Goal: Information Seeking & Learning: Learn about a topic

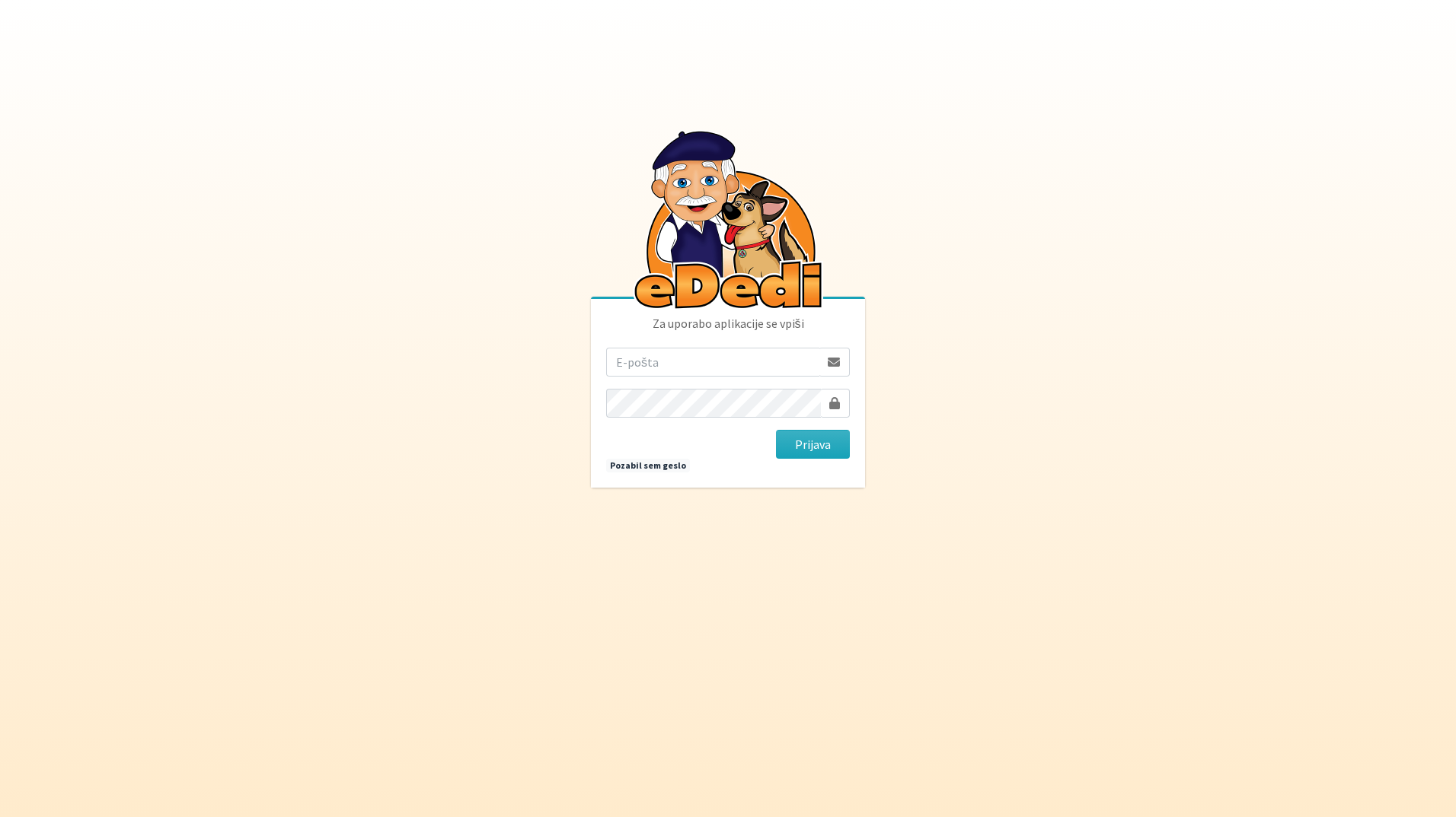
click at [784, 363] on input "email" at bounding box center [713, 362] width 213 height 29
type input "katja.skulj@erps.si"
click at [776, 430] on button "Prijava" at bounding box center [813, 444] width 74 height 29
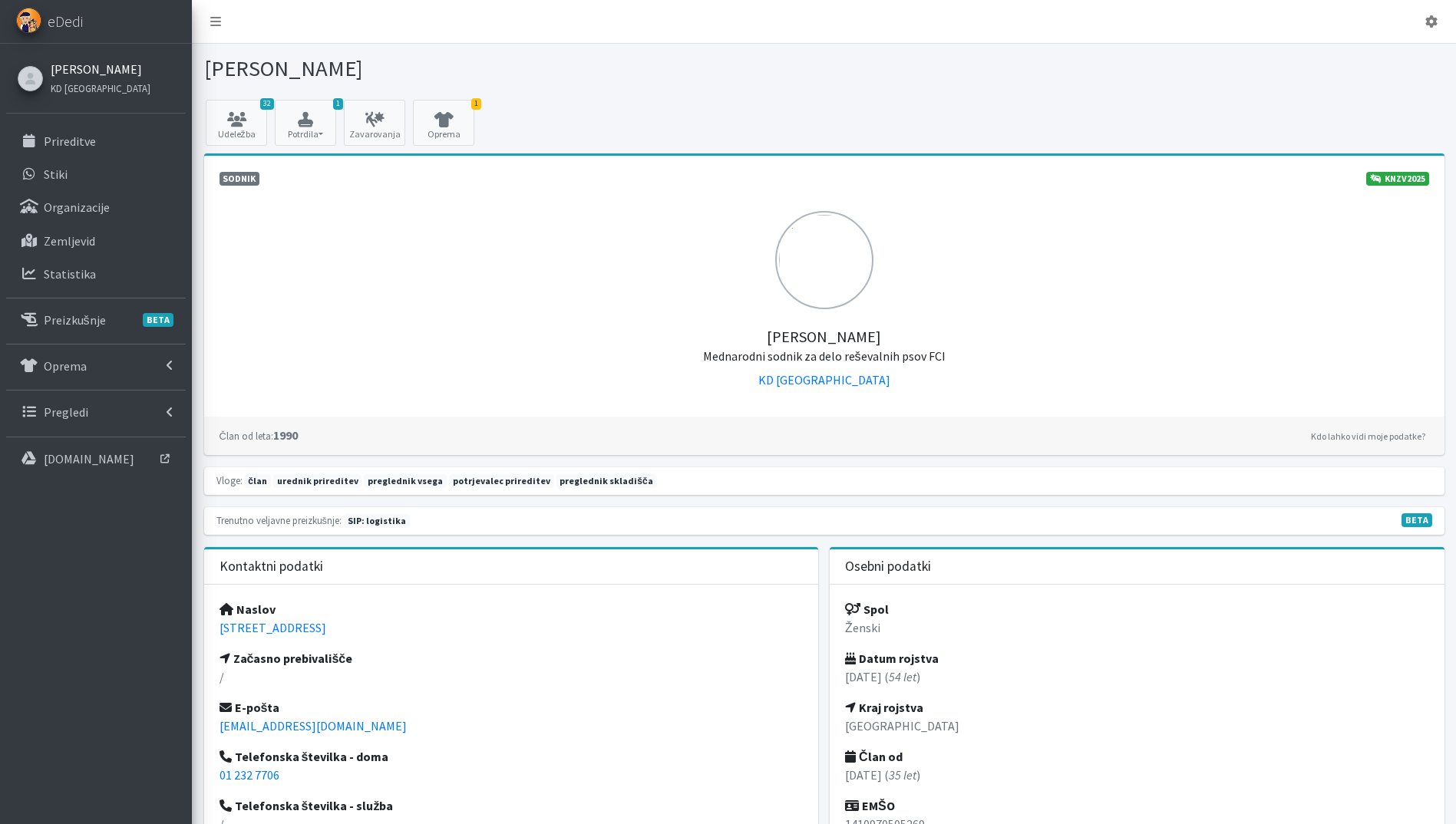
click at [96, 68] on link "[PERSON_NAME]" at bounding box center [101, 69] width 100 height 18
click at [96, 138] on link "Prireditve" at bounding box center [96, 141] width 179 height 31
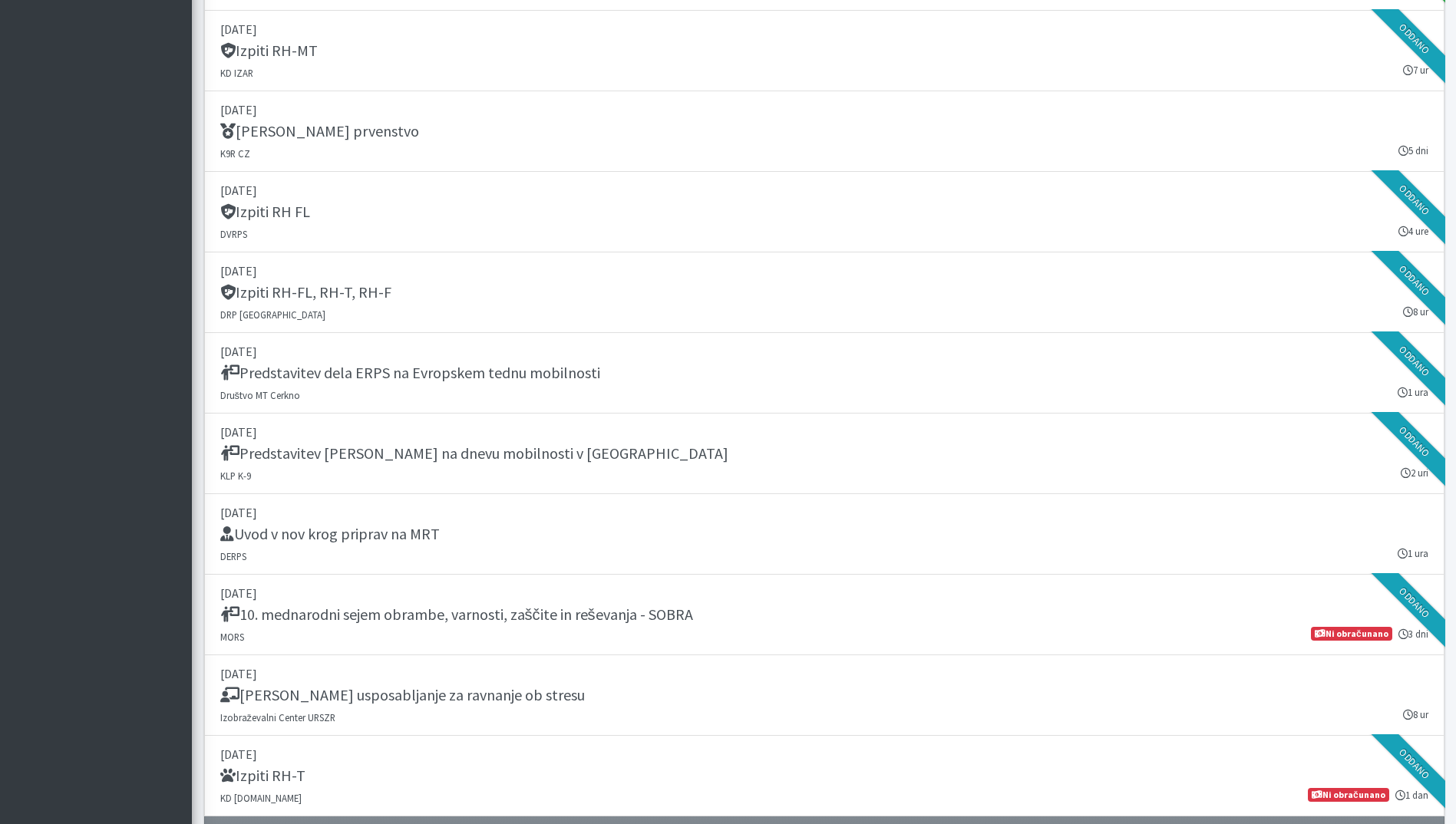
scroll to position [1842, 0]
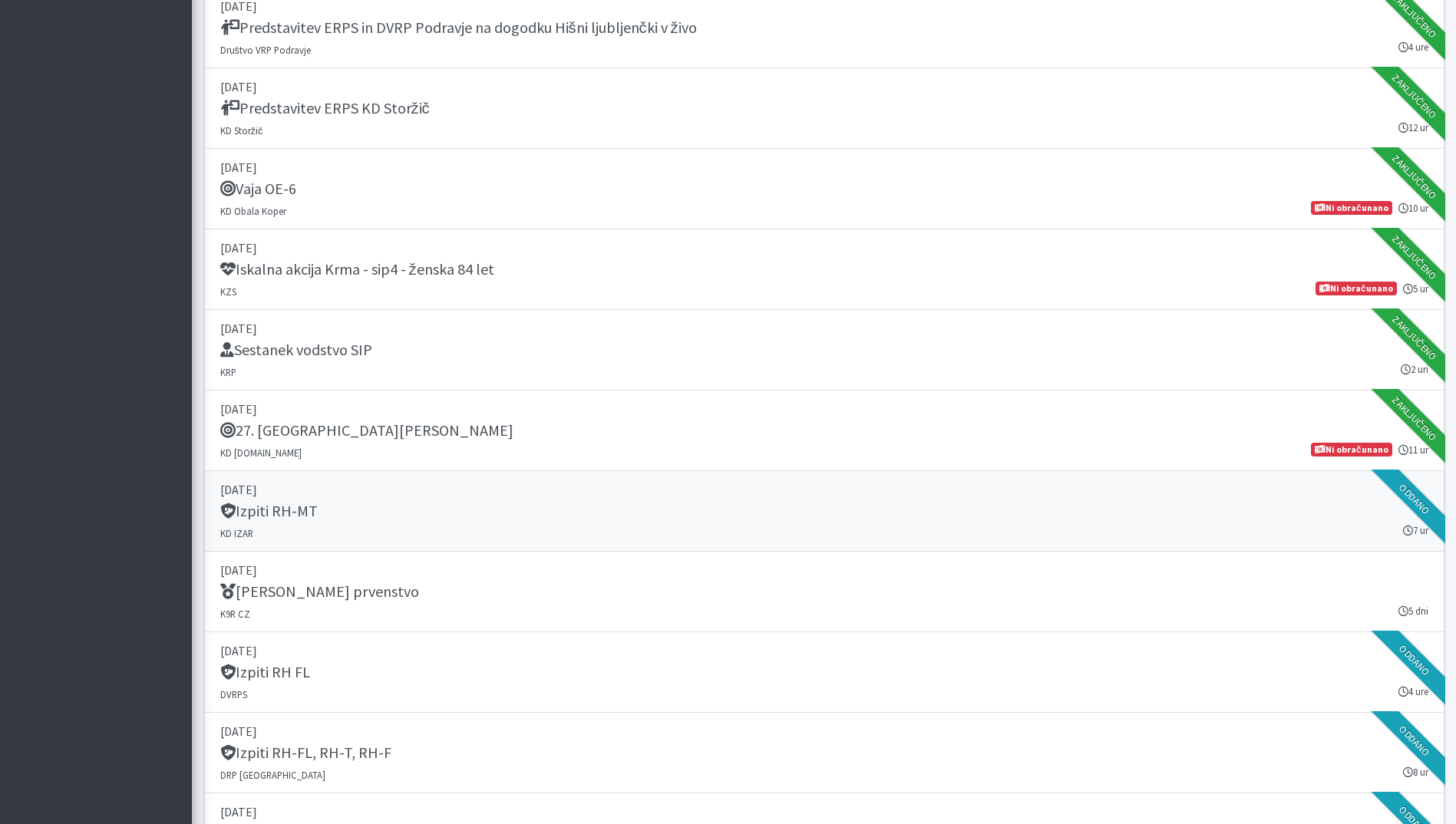
click at [667, 511] on div "Izpiti RH-MT" at bounding box center [824, 513] width 1208 height 22
click at [657, 658] on p "17. september 2025" at bounding box center [824, 651] width 1208 height 18
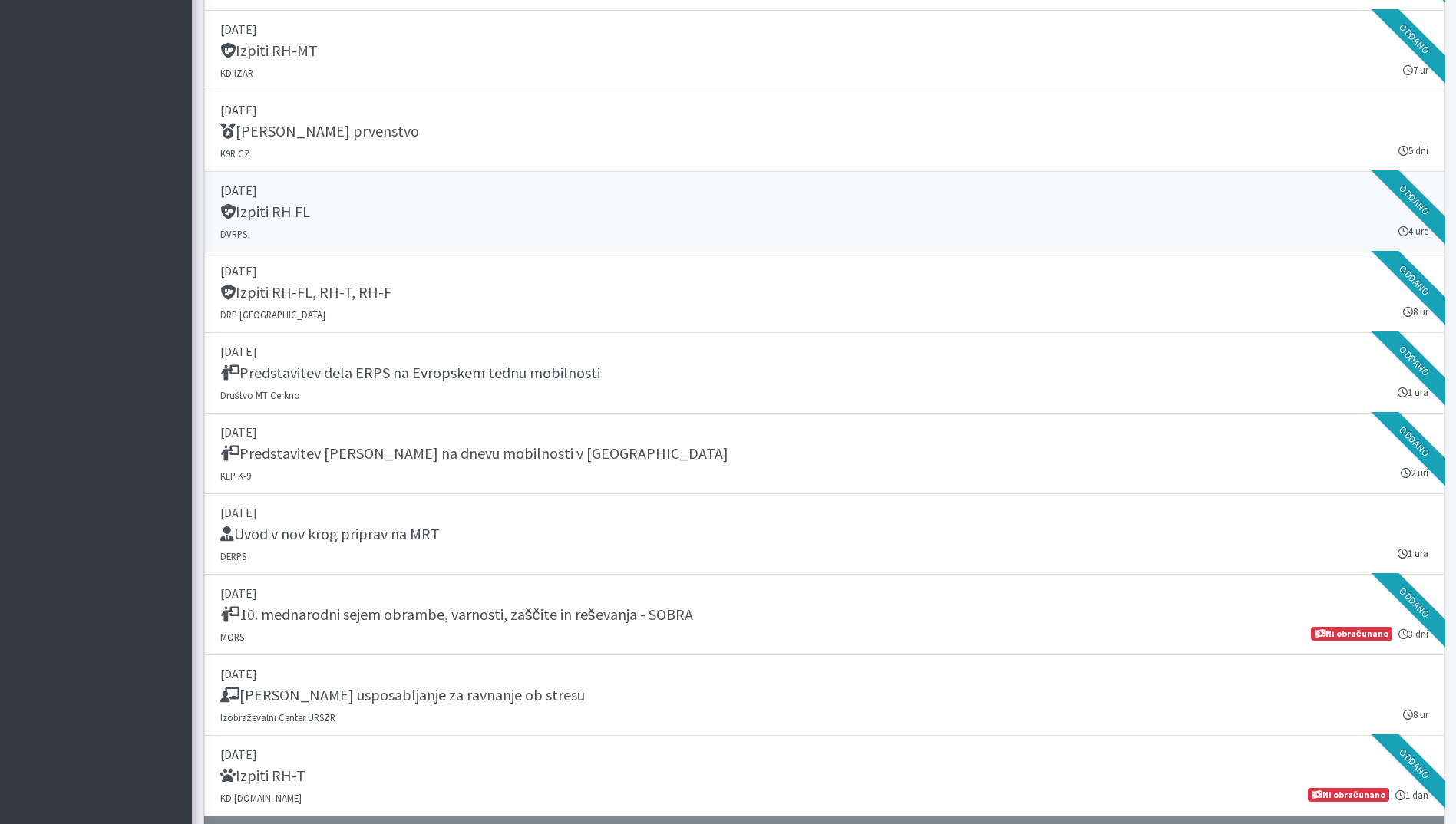
click at [469, 228] on link "17. september 2025 Izpiti RH FL DVRPS 4 ure Oddano" at bounding box center [824, 212] width 1240 height 81
click at [462, 304] on div "Izpiti RH-FL, RH-T, RH-F" at bounding box center [824, 294] width 1208 height 22
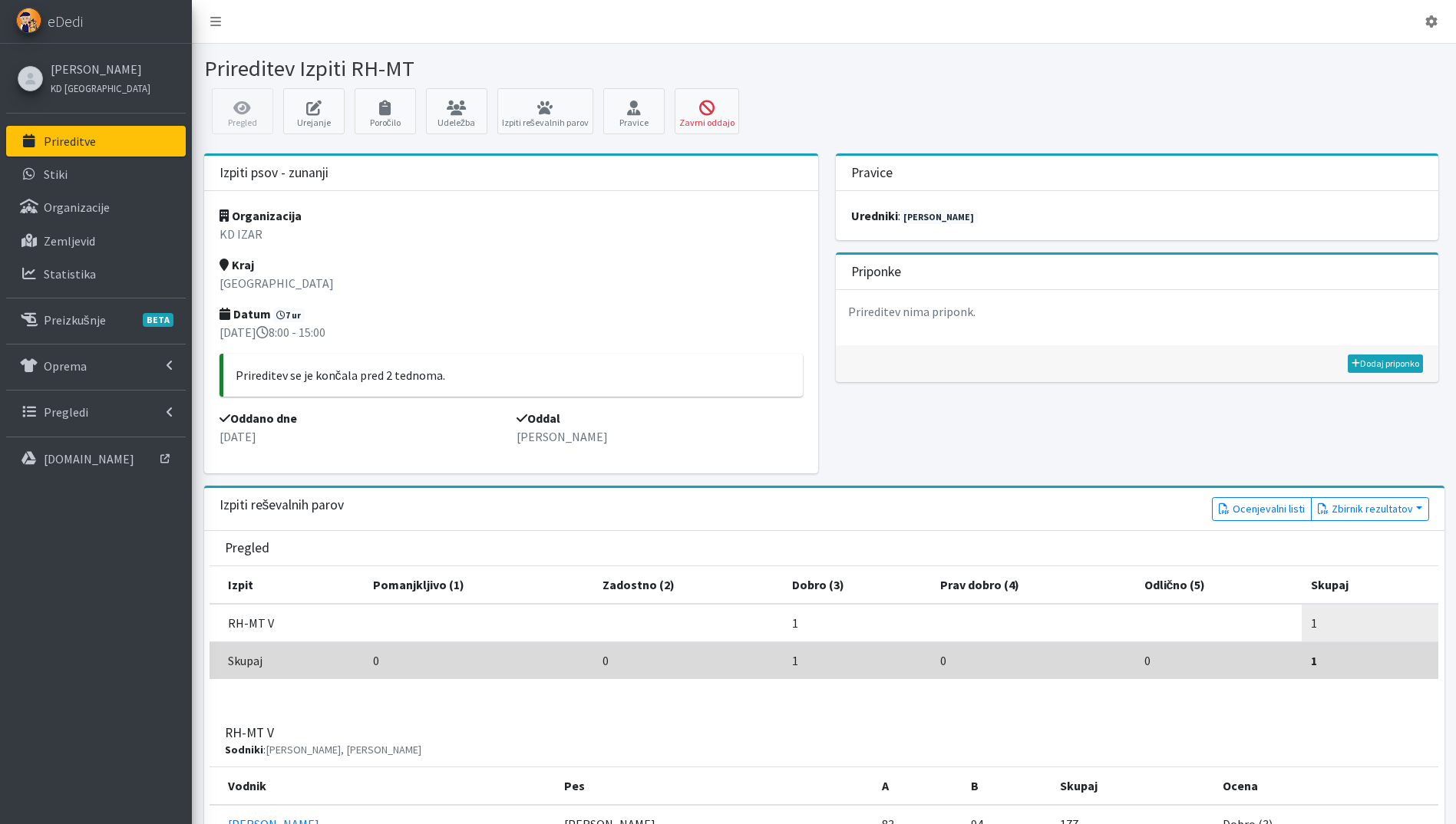
scroll to position [322, 0]
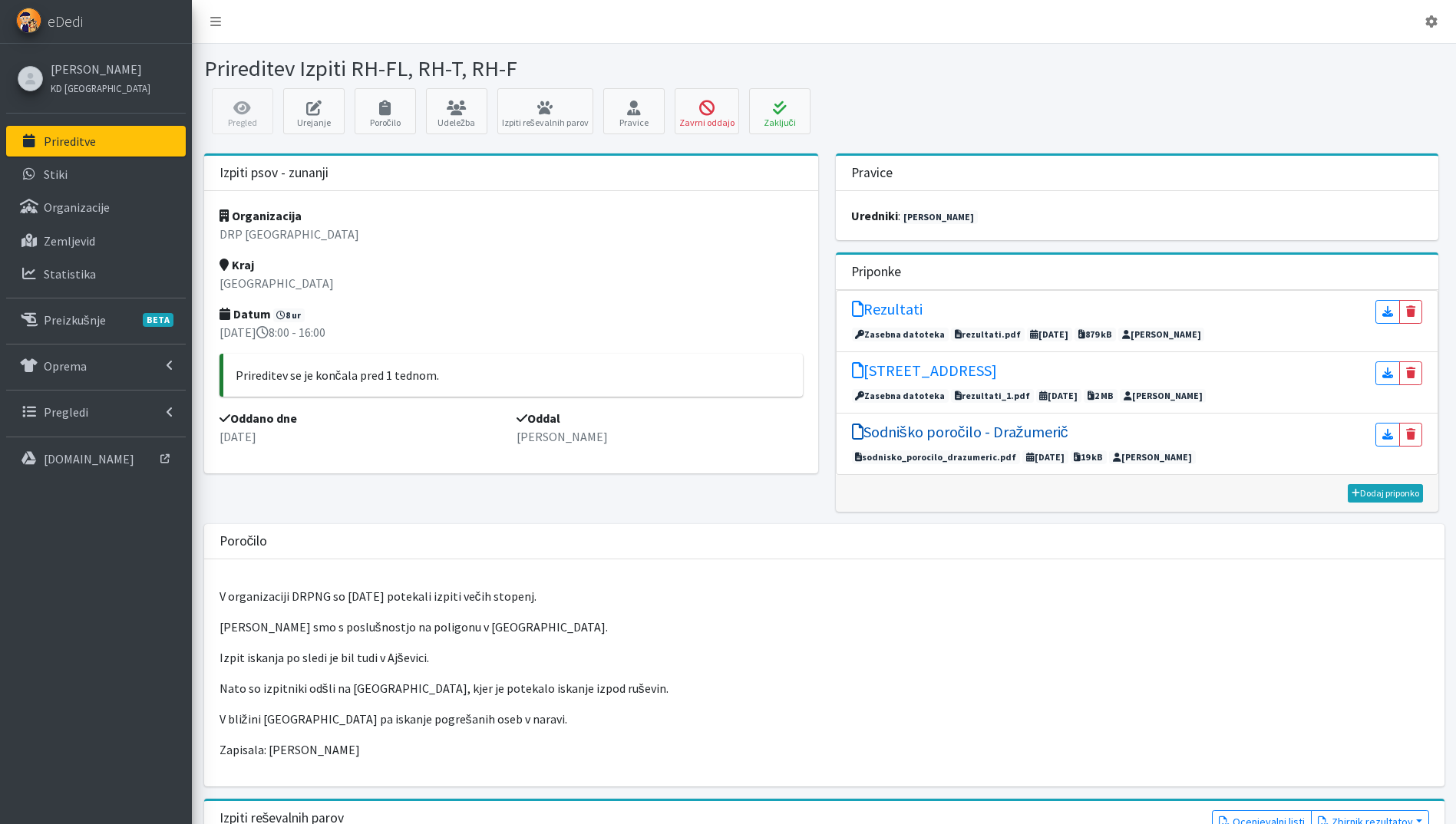
click at [944, 432] on h5 "Sodniško poročilo - Dražumerič" at bounding box center [961, 432] width 217 height 18
click at [770, 108] on icon at bounding box center [779, 107] width 52 height 15
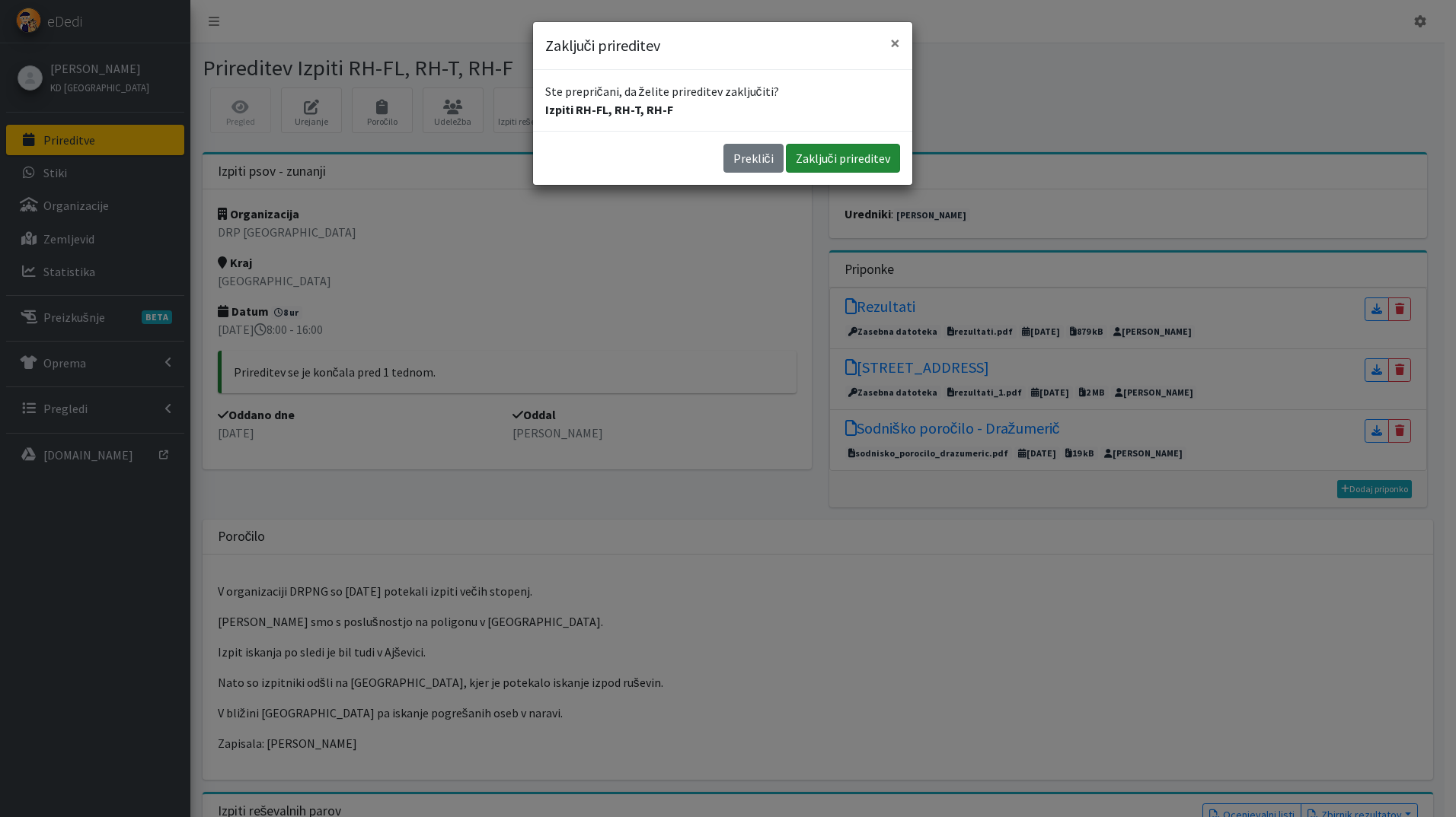
click at [863, 153] on button "Zaključi prireditev" at bounding box center [843, 158] width 114 height 29
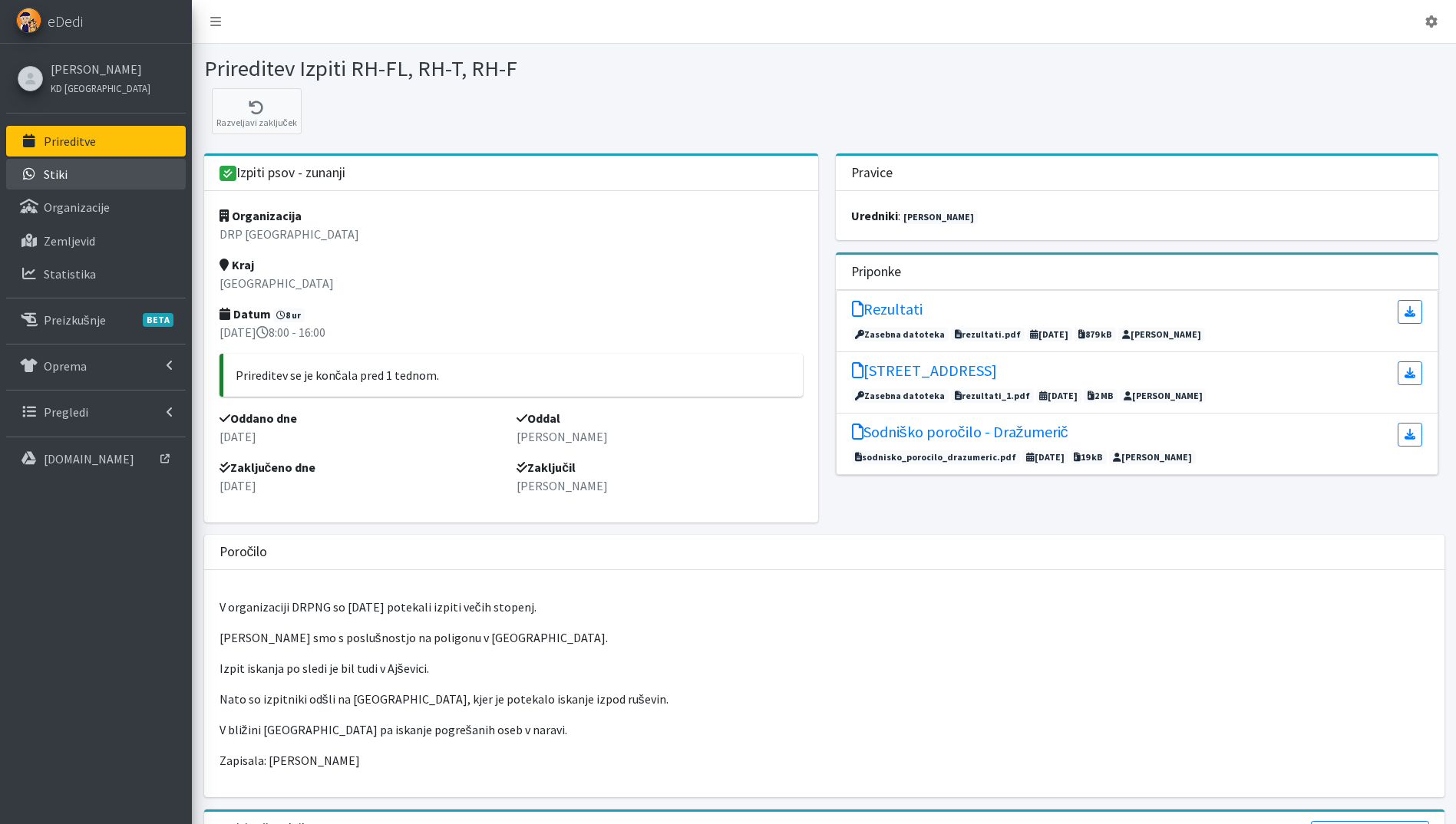
drag, startPoint x: 0, startPoint y: 0, endPoint x: 171, endPoint y: 179, distance: 247.6
click at [107, 143] on link "Prireditve" at bounding box center [96, 141] width 179 height 31
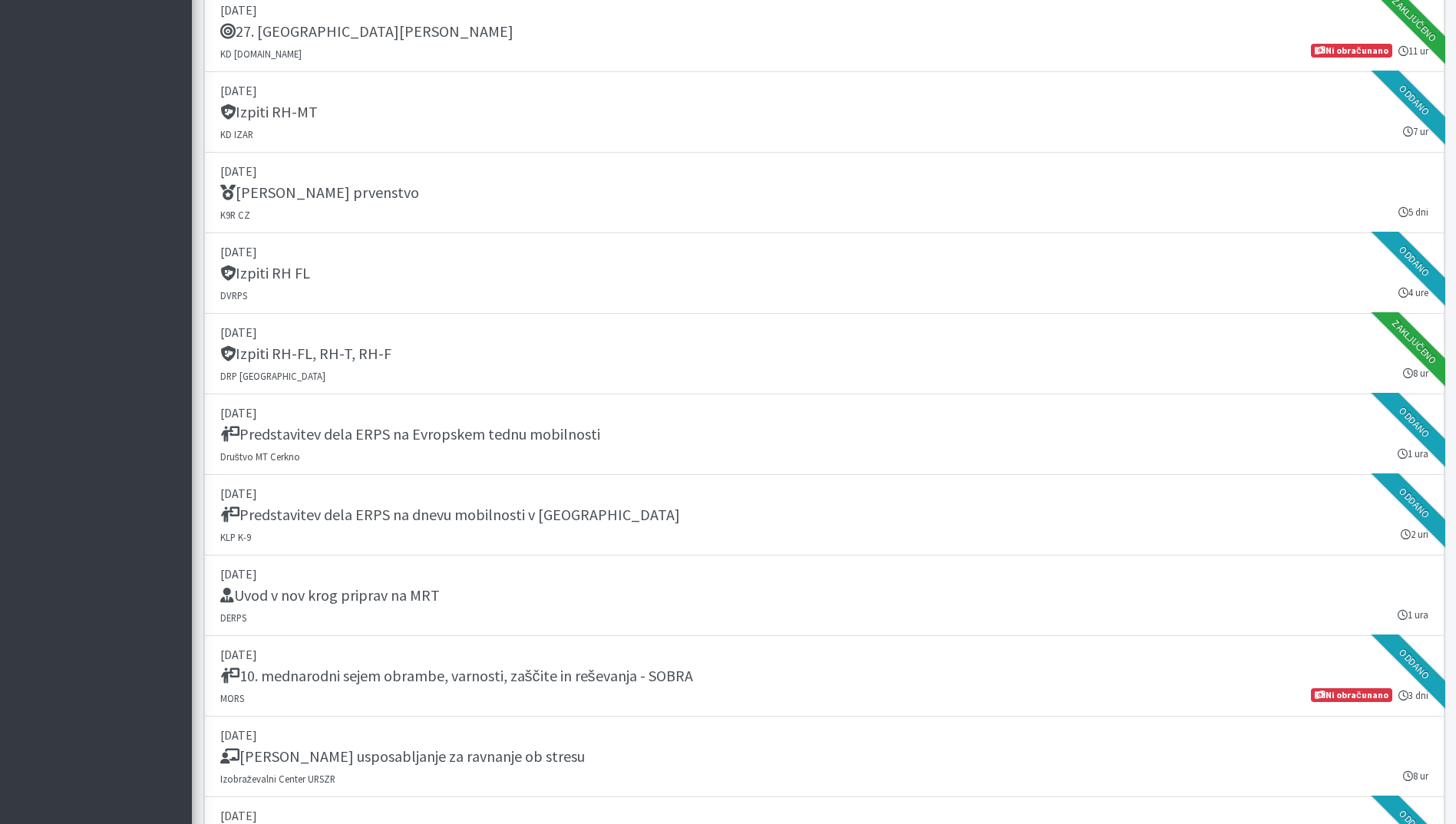
scroll to position [2303, 0]
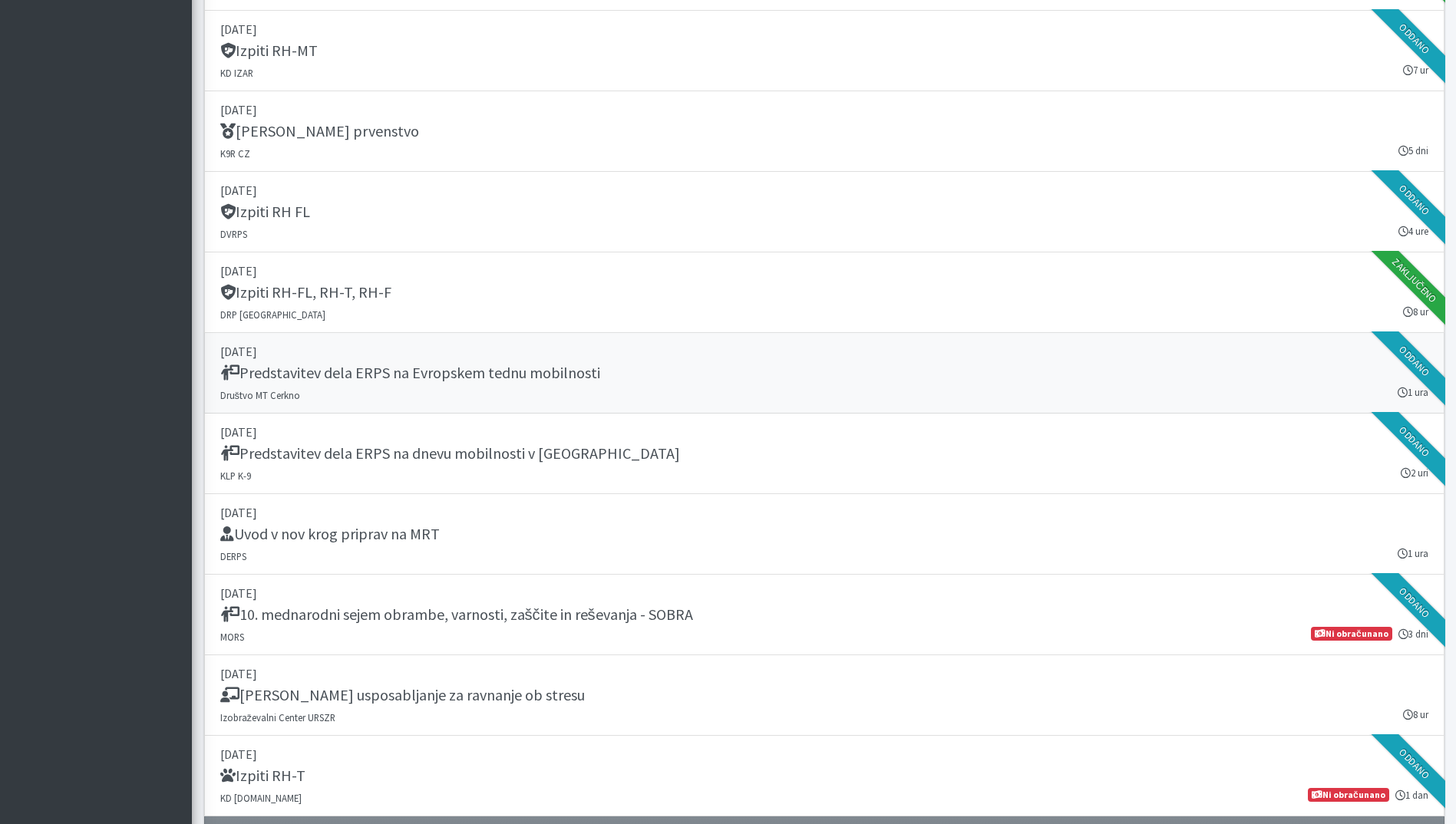
click at [628, 379] on div "Predstavitev dela ERPS na Evropskem tednu mobilnosti" at bounding box center [824, 375] width 1208 height 22
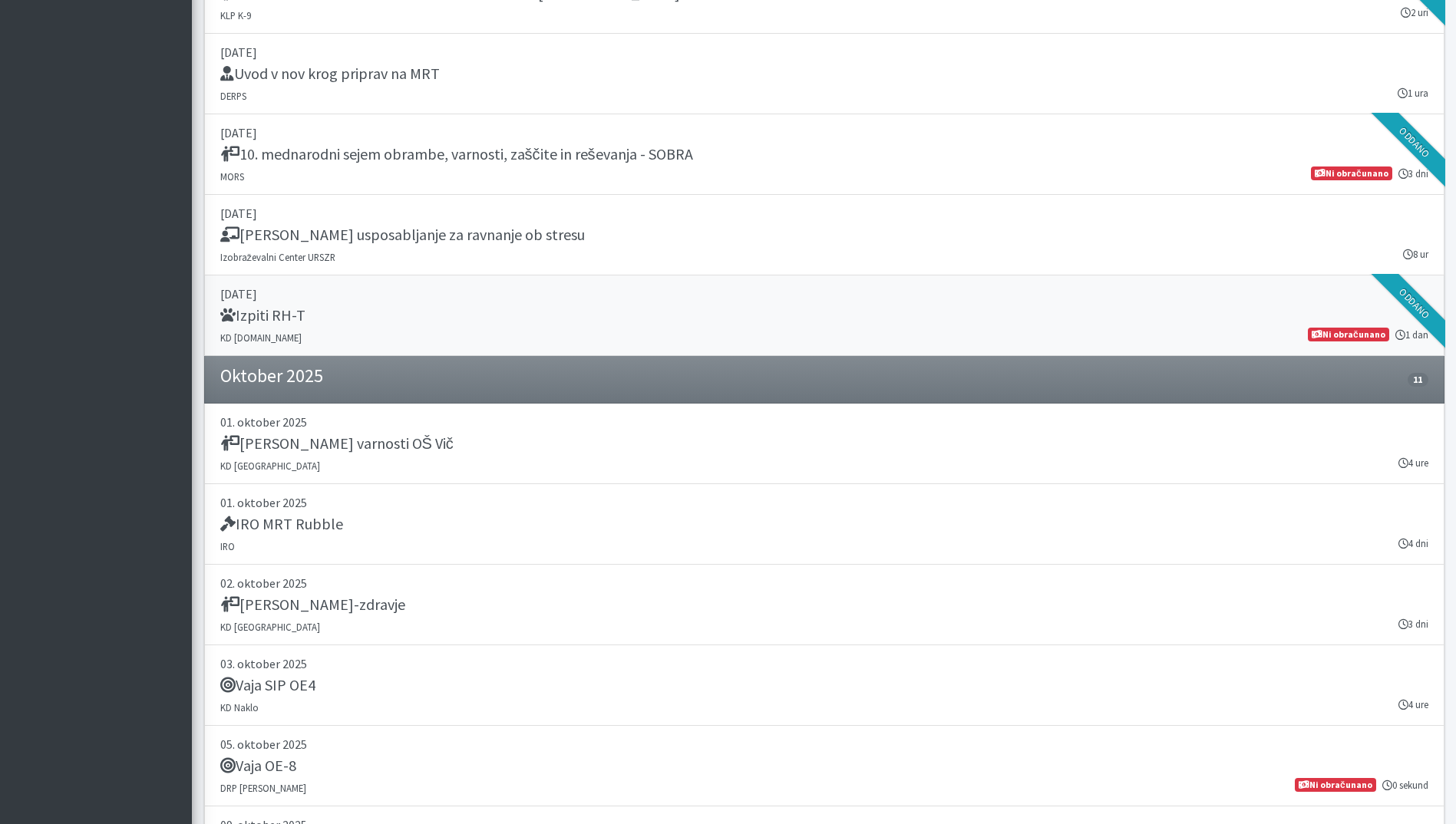
click at [522, 306] on link "27. september 2025 Izpiti RH-T KD SAR.SI 1 dan Ni obračunano" at bounding box center [824, 316] width 1240 height 81
click at [474, 462] on link "01. oktober 2025 Dan varnosti OŠ Vič KD Ljubljana 4 ure" at bounding box center [824, 443] width 1240 height 81
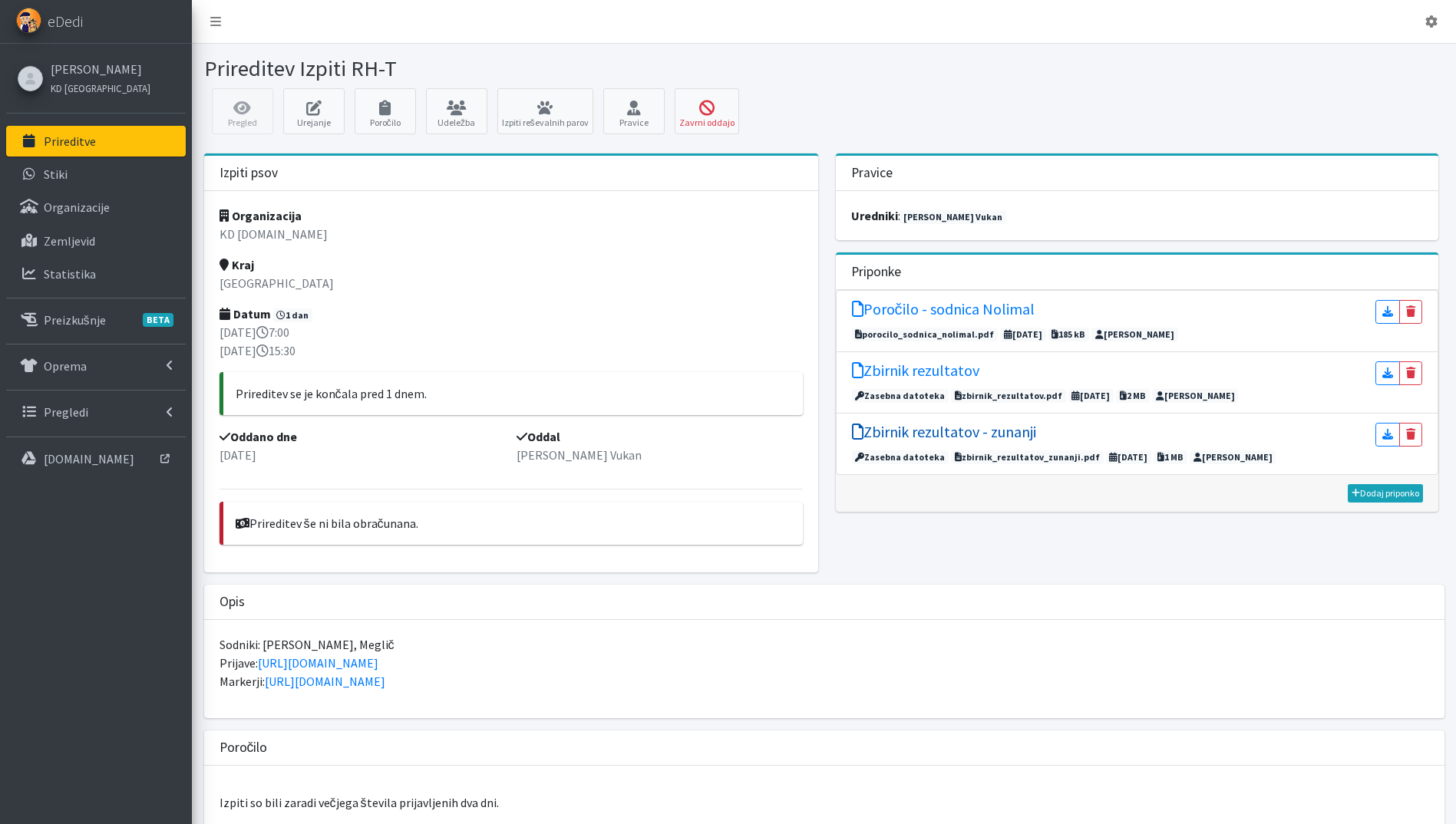
click at [1003, 432] on h5 "Zbirnik rezultatov - zunanji" at bounding box center [944, 432] width 184 height 18
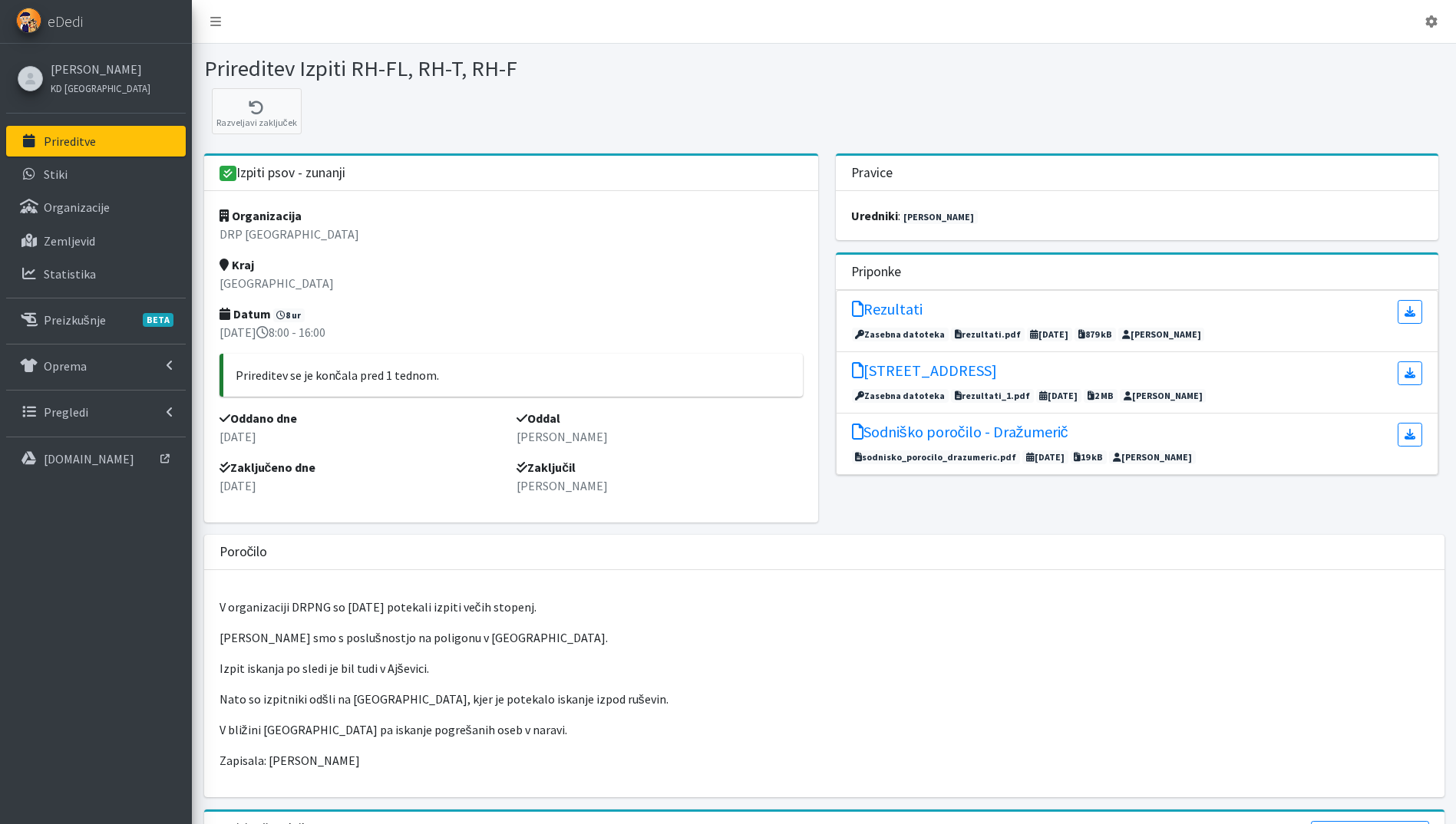
click at [90, 148] on p "Prireditve" at bounding box center [69, 141] width 52 height 15
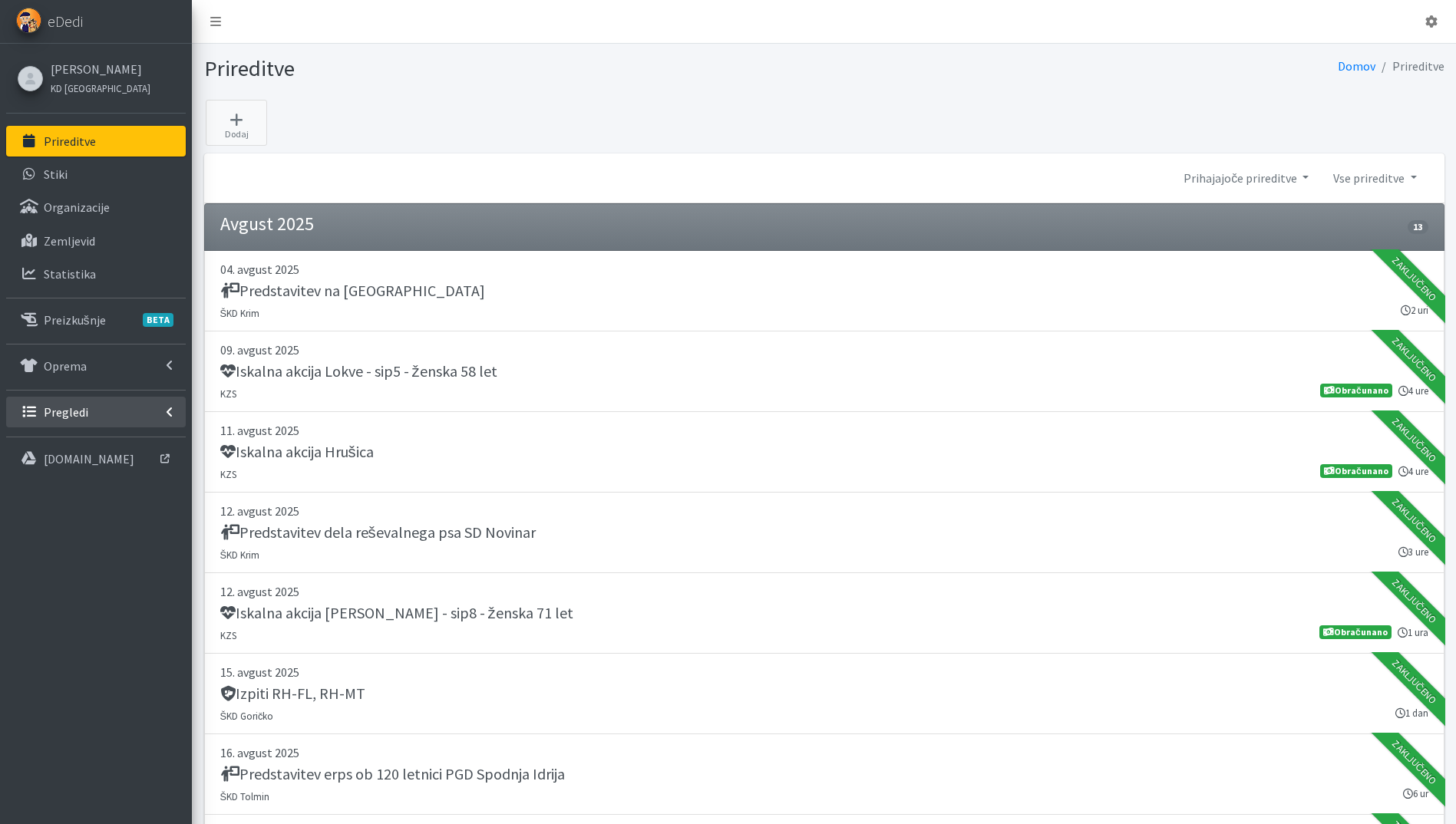
click at [79, 421] on link "Pregledi" at bounding box center [96, 412] width 179 height 31
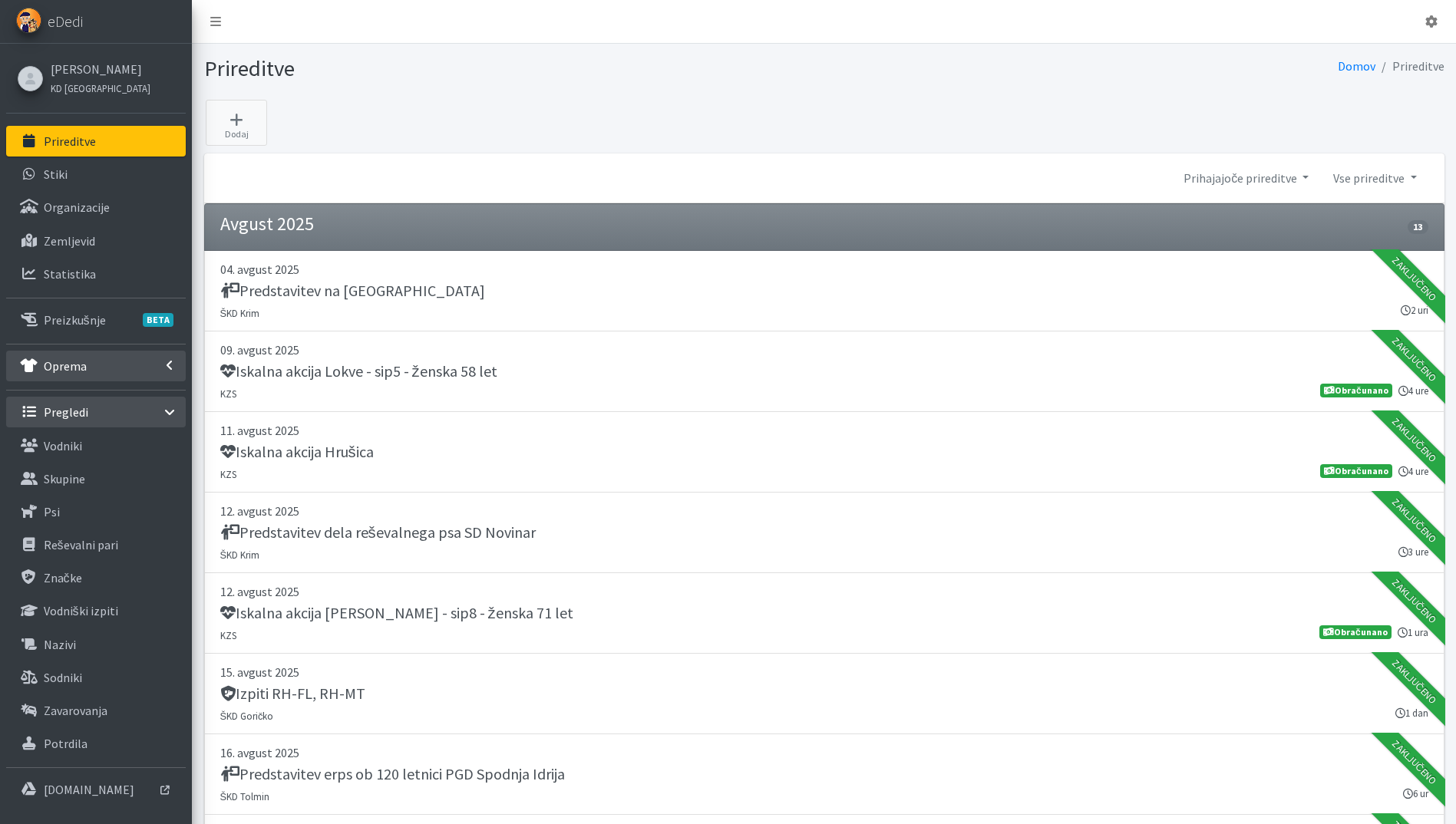
click at [86, 370] on link "Oprema" at bounding box center [96, 366] width 179 height 31
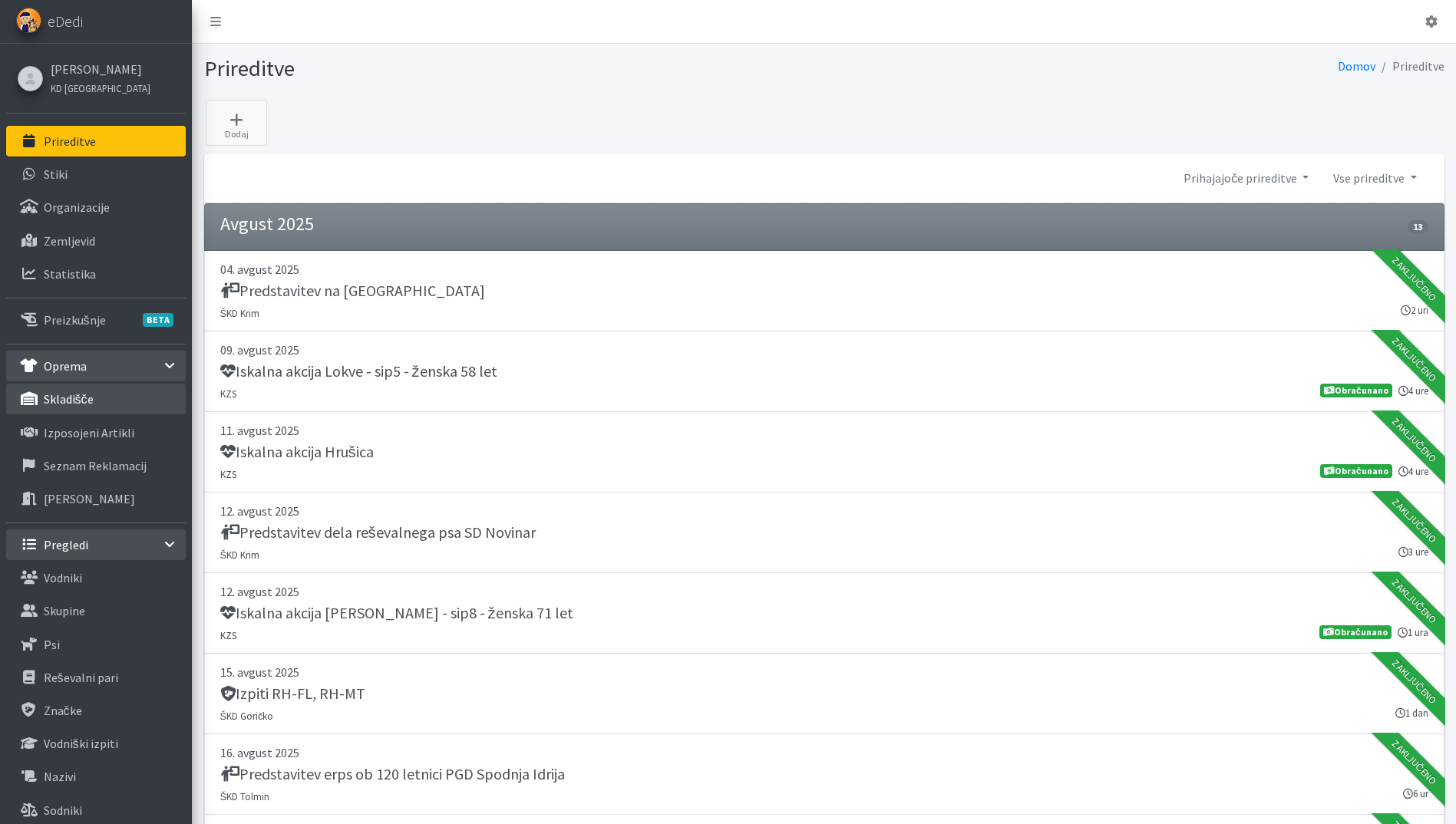
click at [79, 399] on p "skladišče" at bounding box center [68, 399] width 50 height 15
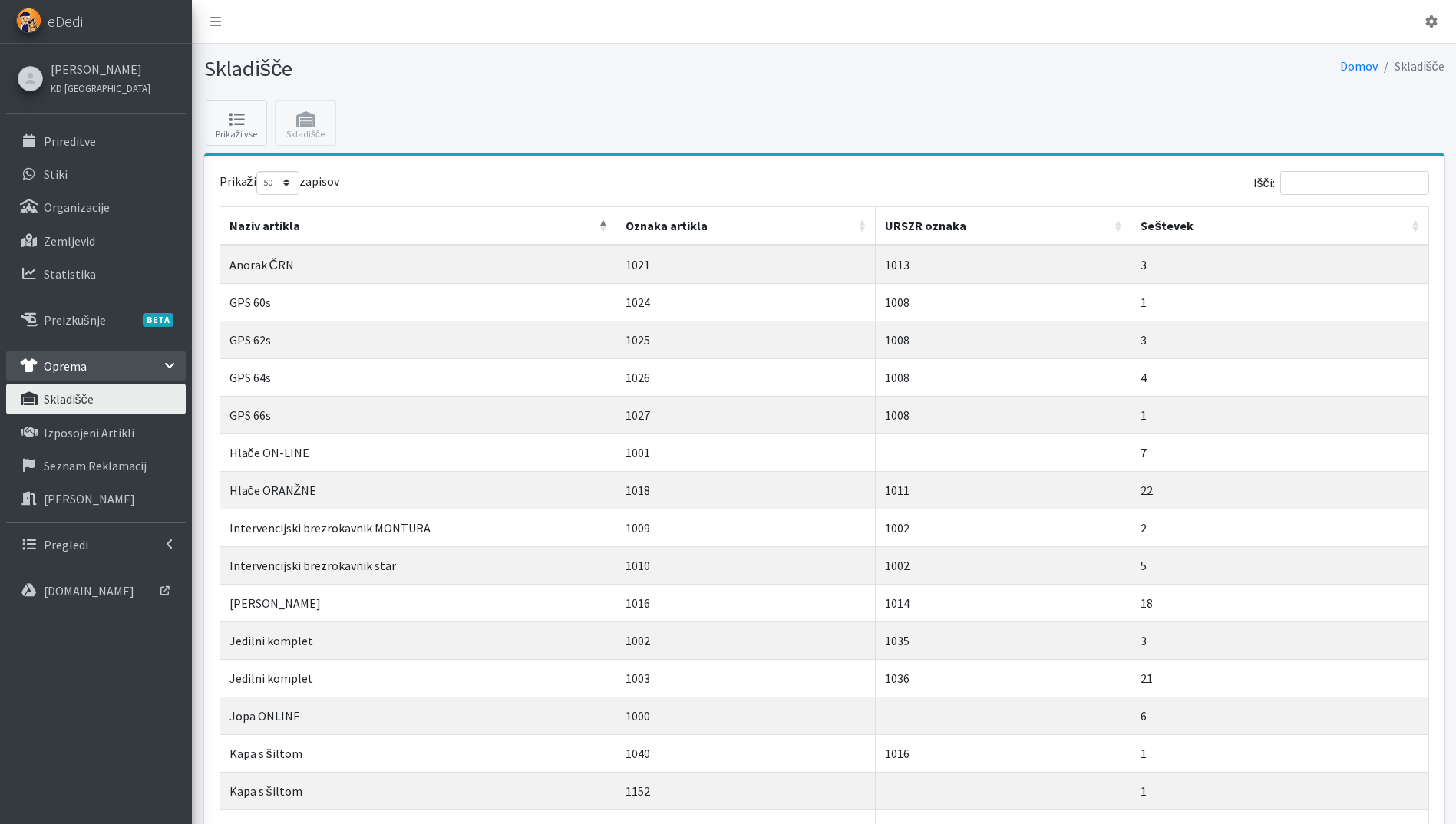
select select "50"
drag, startPoint x: 116, startPoint y: 430, endPoint x: 136, endPoint y: 453, distance: 30.5
click at [116, 430] on p "Izposojeni artikli" at bounding box center [88, 432] width 90 height 15
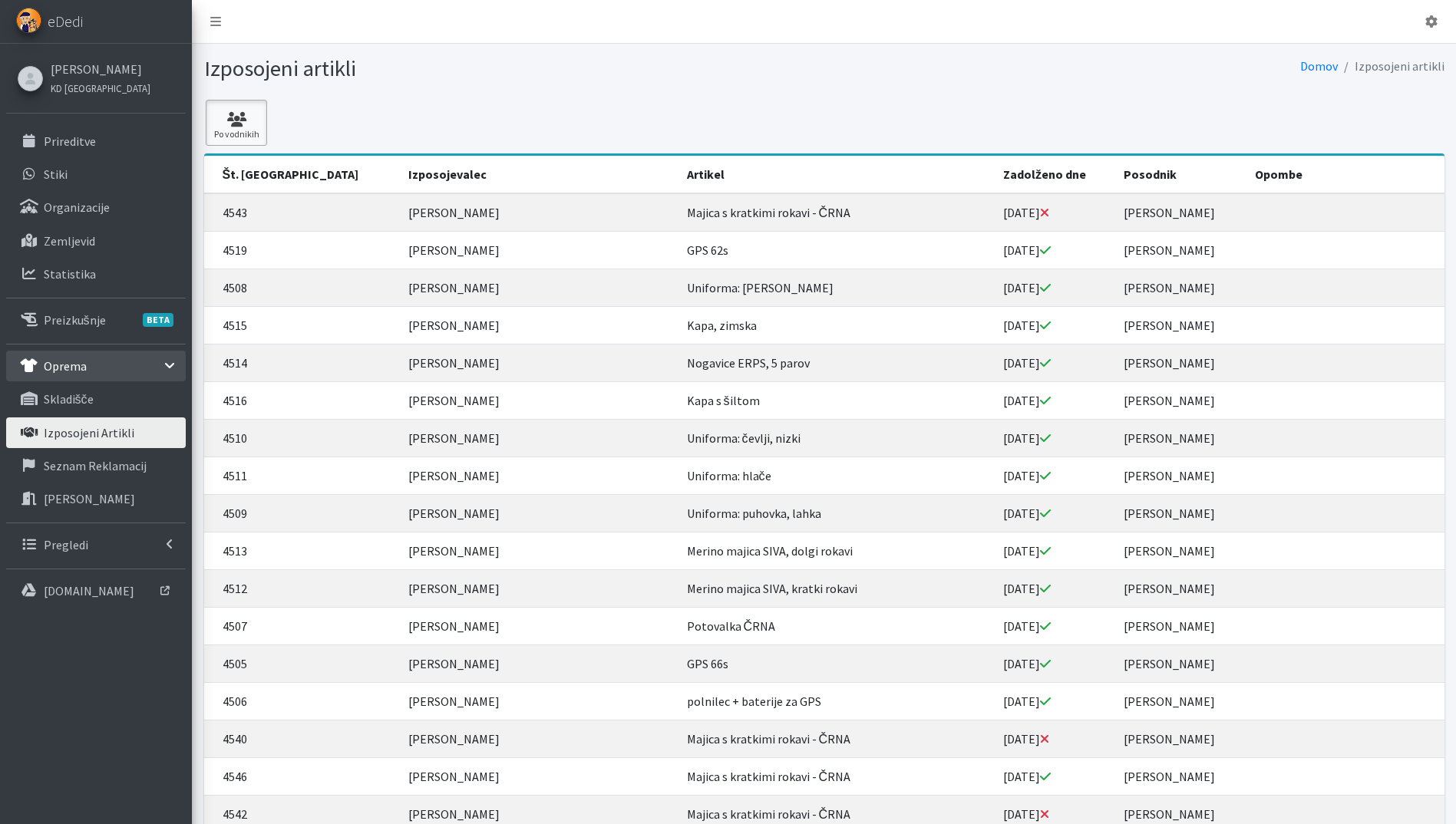
click at [243, 125] on icon at bounding box center [236, 119] width 52 height 15
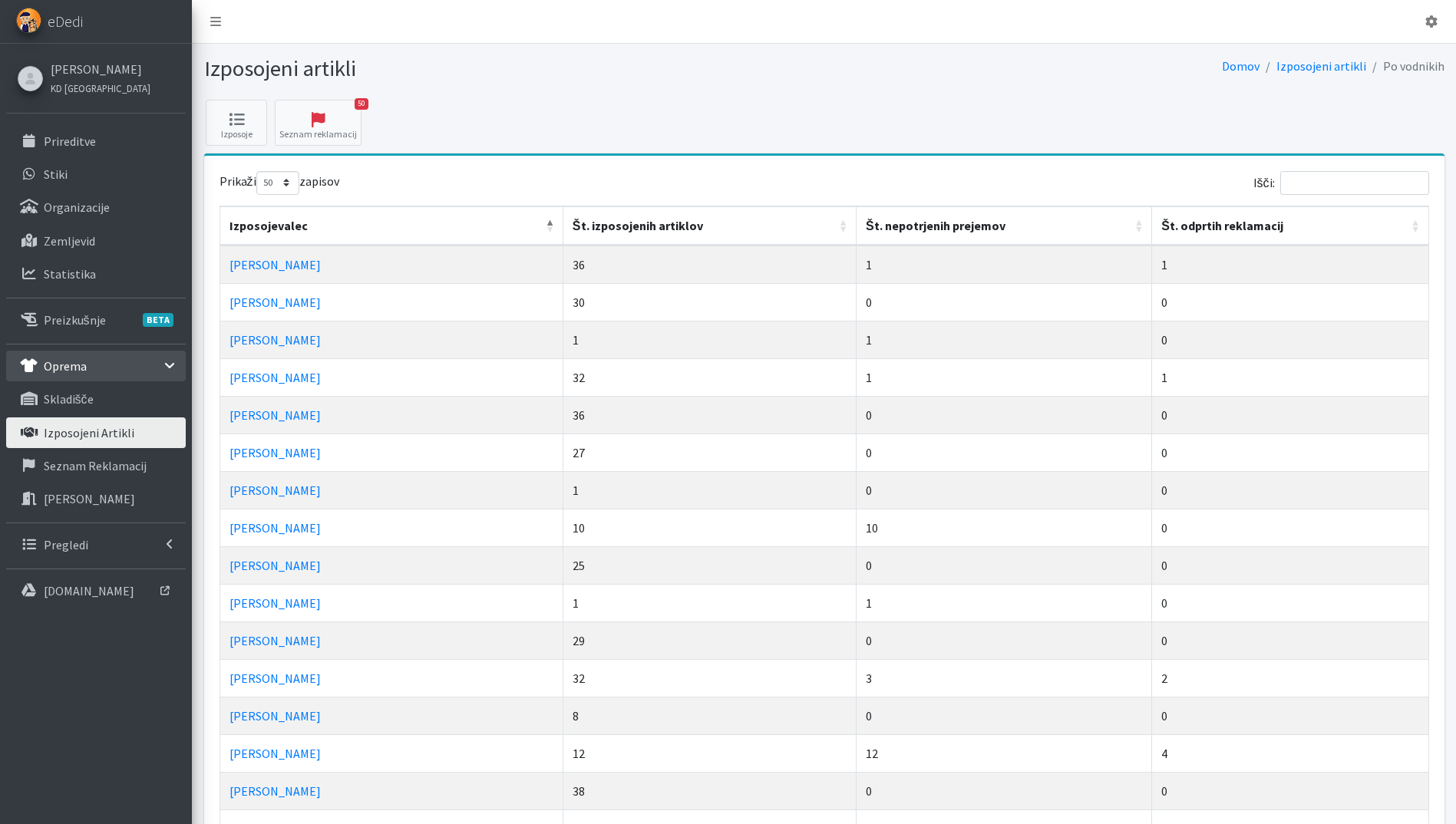
select select "50"
click at [834, 228] on th "Št. izposojenih artiklov" at bounding box center [710, 226] width 293 height 39
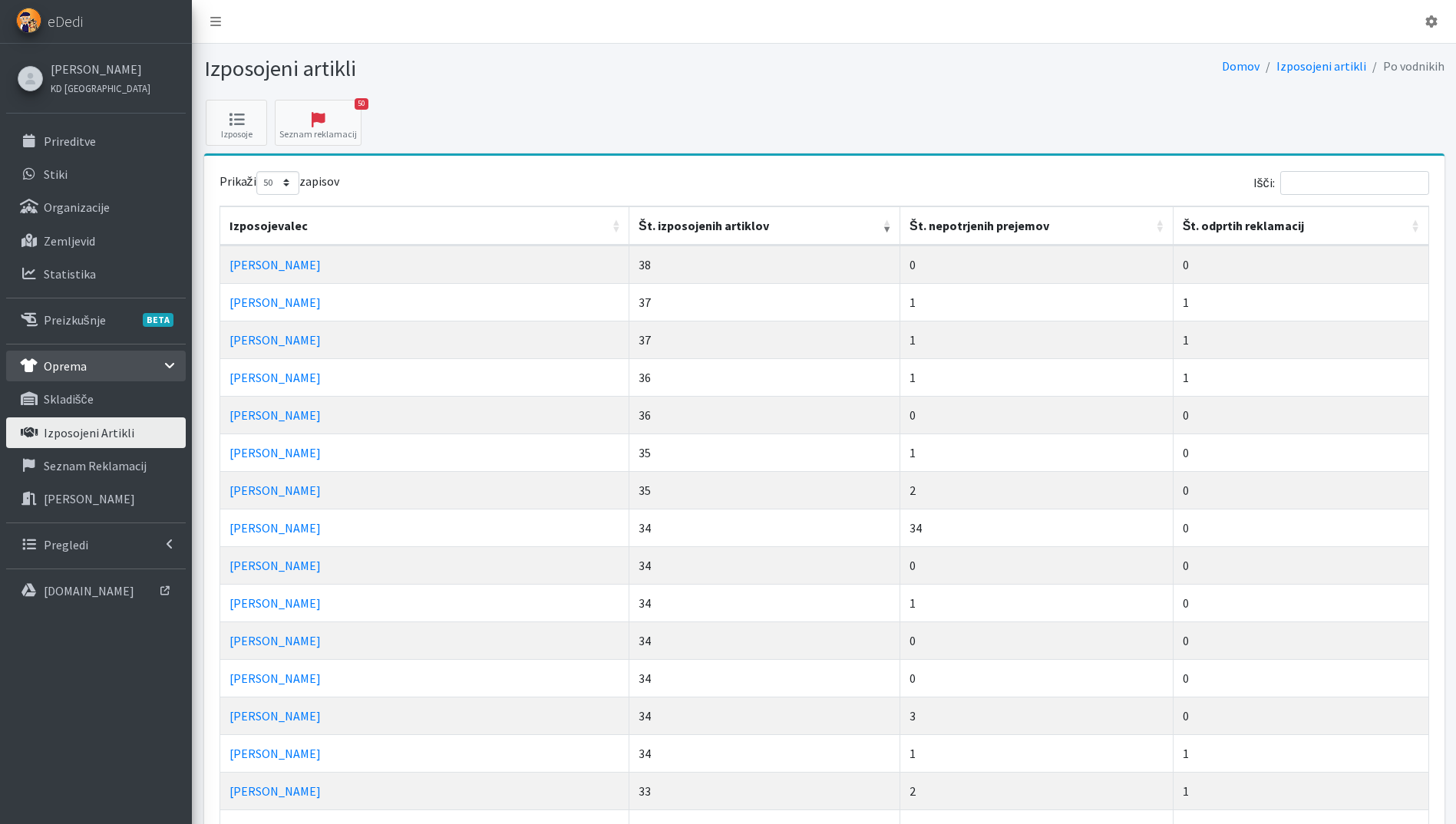
click at [1135, 232] on th "Št. nepotrjenih prejemov" at bounding box center [1037, 226] width 273 height 39
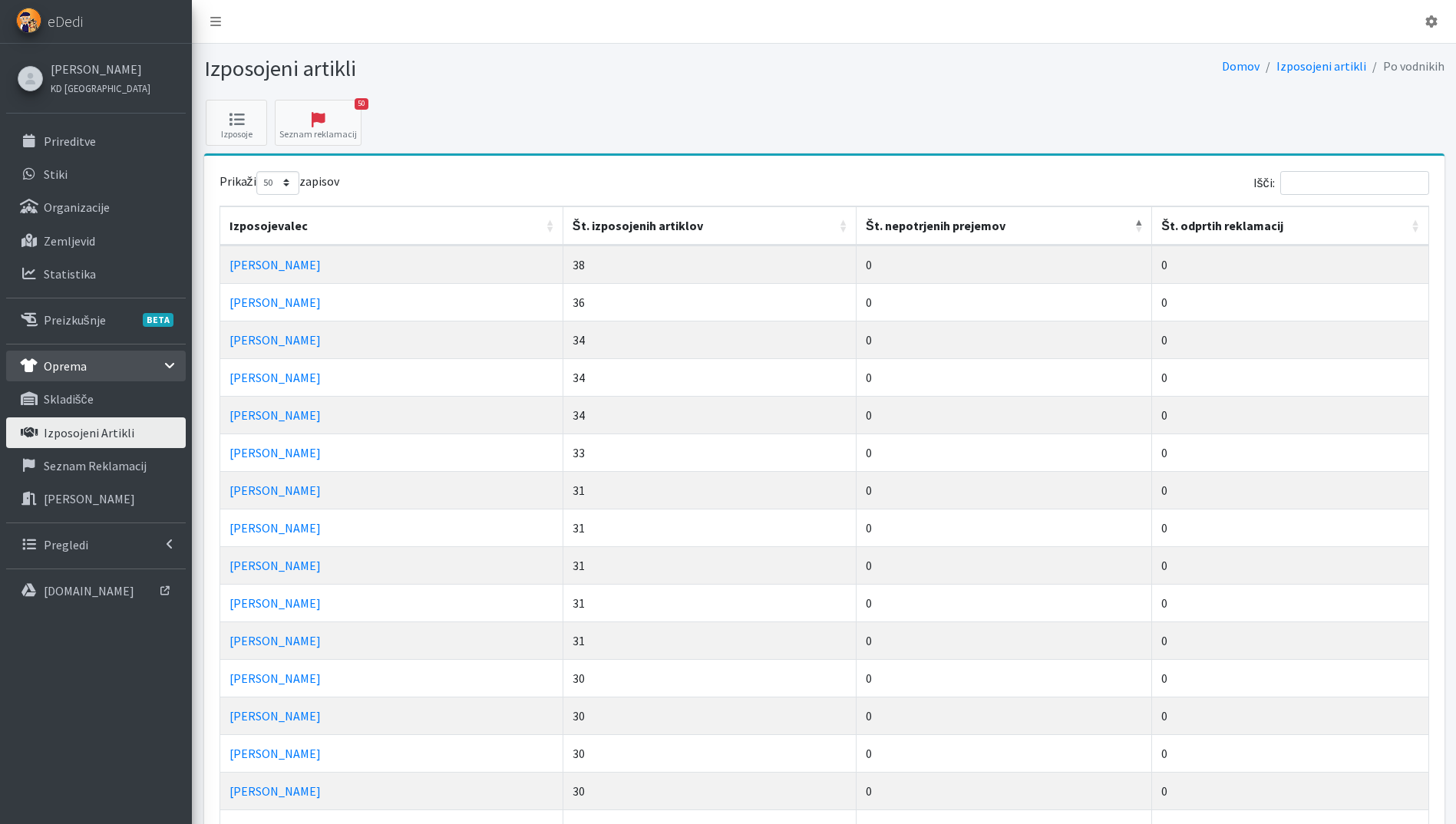
click at [1135, 232] on th "Št. nepotrjenih prejemov" at bounding box center [1004, 226] width 296 height 39
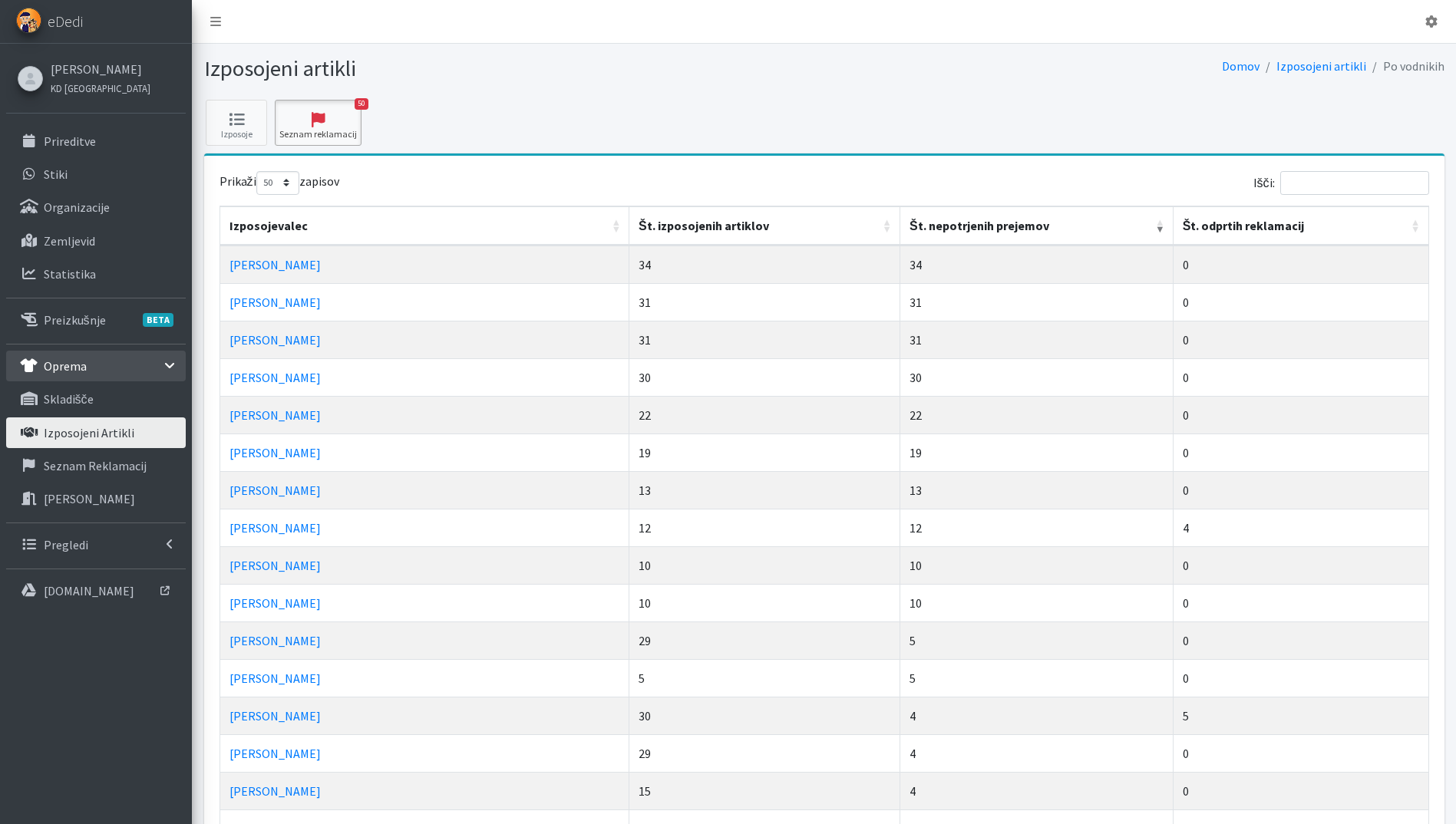
click at [311, 137] on link "50 Seznam reklamacij" at bounding box center [318, 123] width 87 height 46
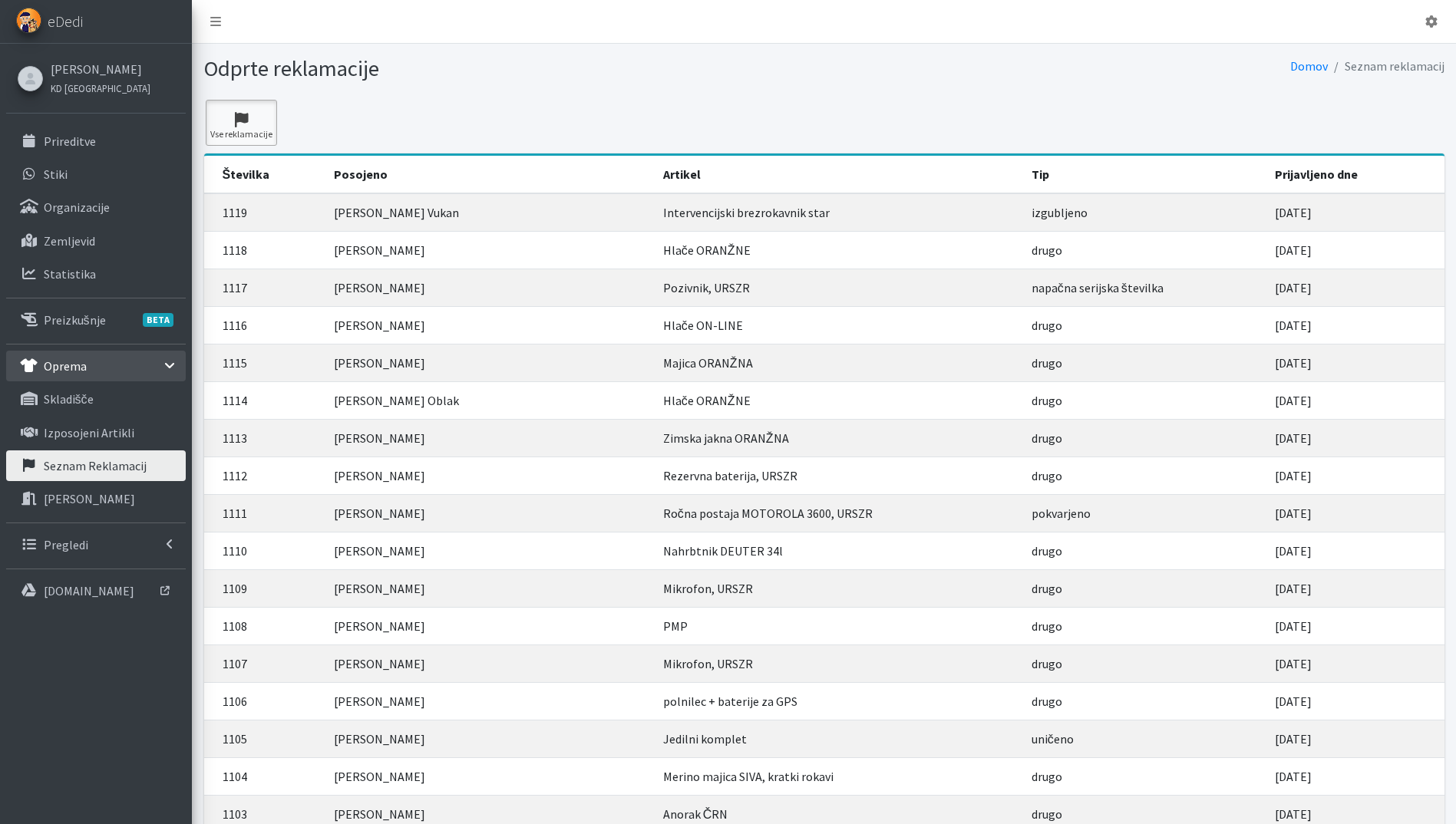
click at [234, 133] on link "Vse reklamacije" at bounding box center [241, 123] width 71 height 46
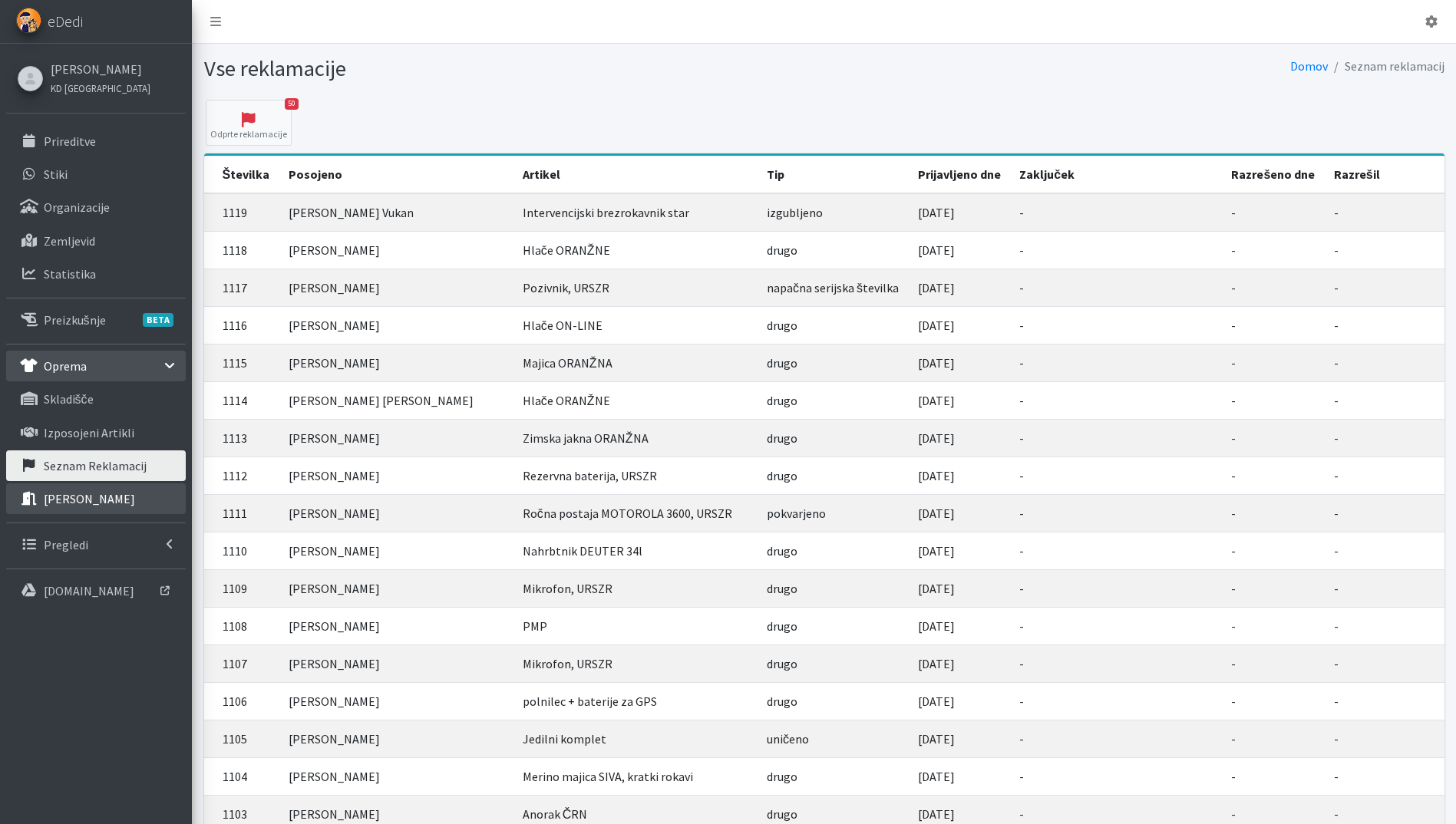
click at [96, 501] on p "[PERSON_NAME]" at bounding box center [89, 499] width 91 height 15
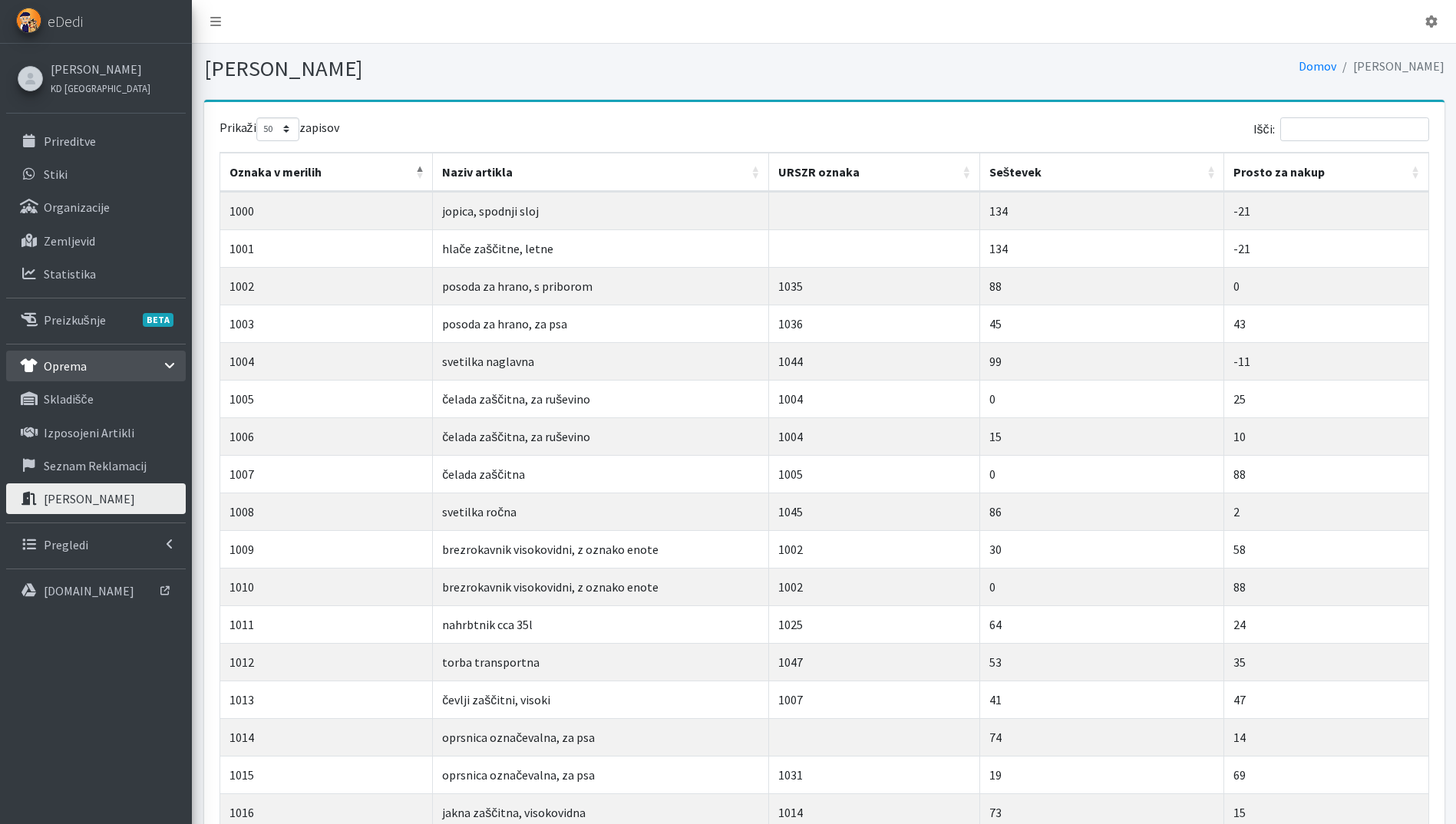
select select "50"
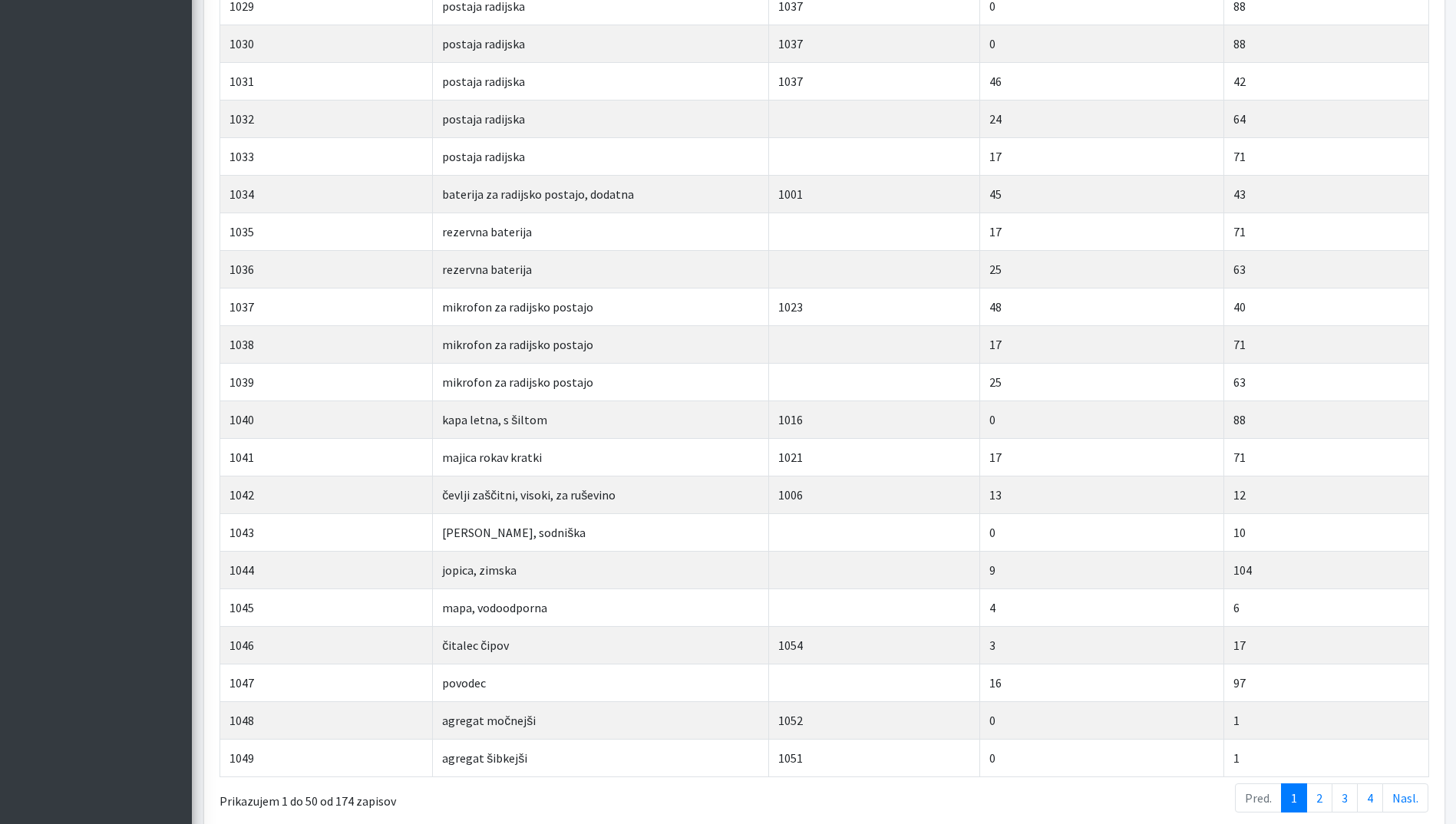
scroll to position [1357, 0]
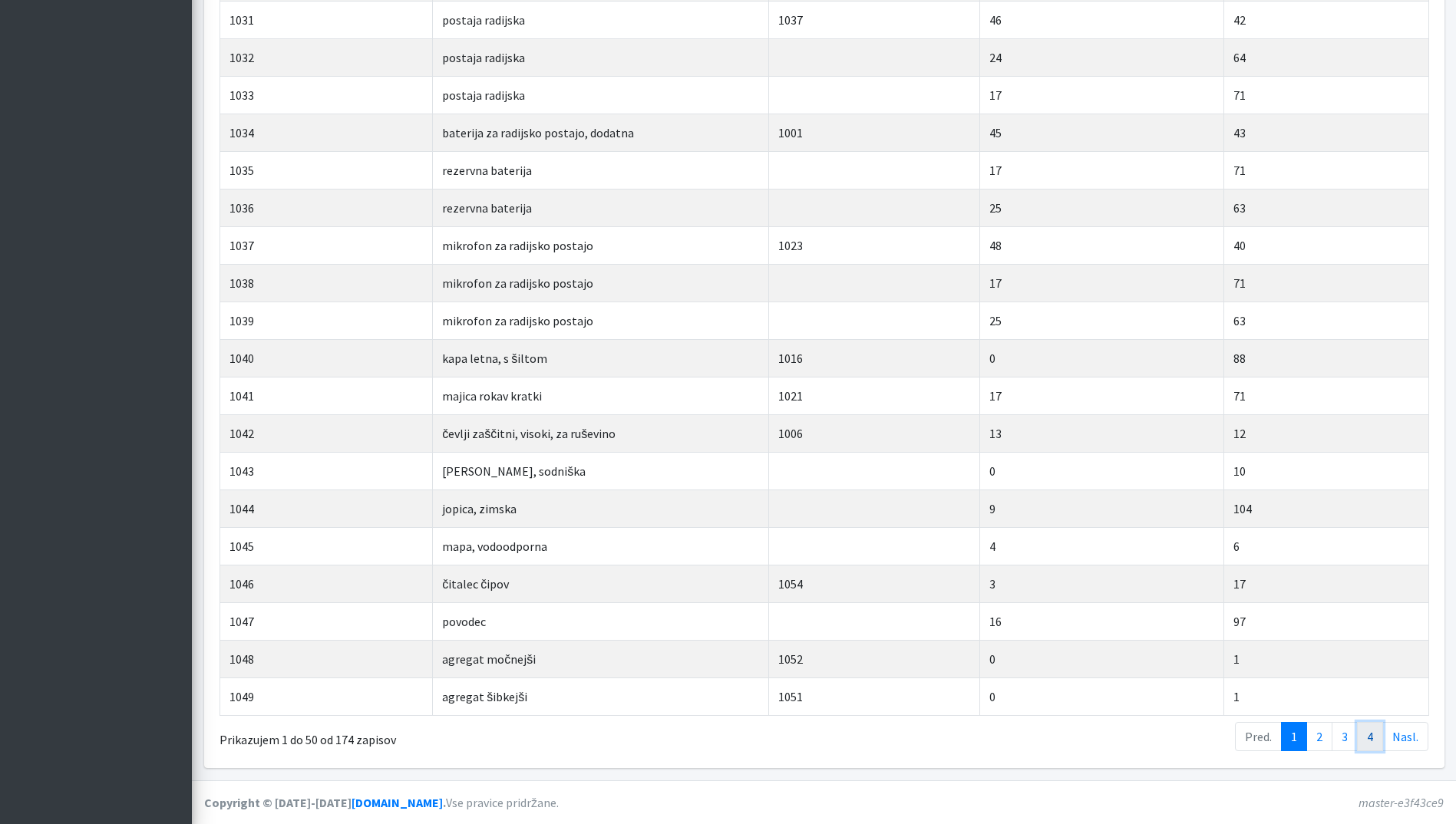
click at [1380, 738] on link "4" at bounding box center [1369, 737] width 26 height 29
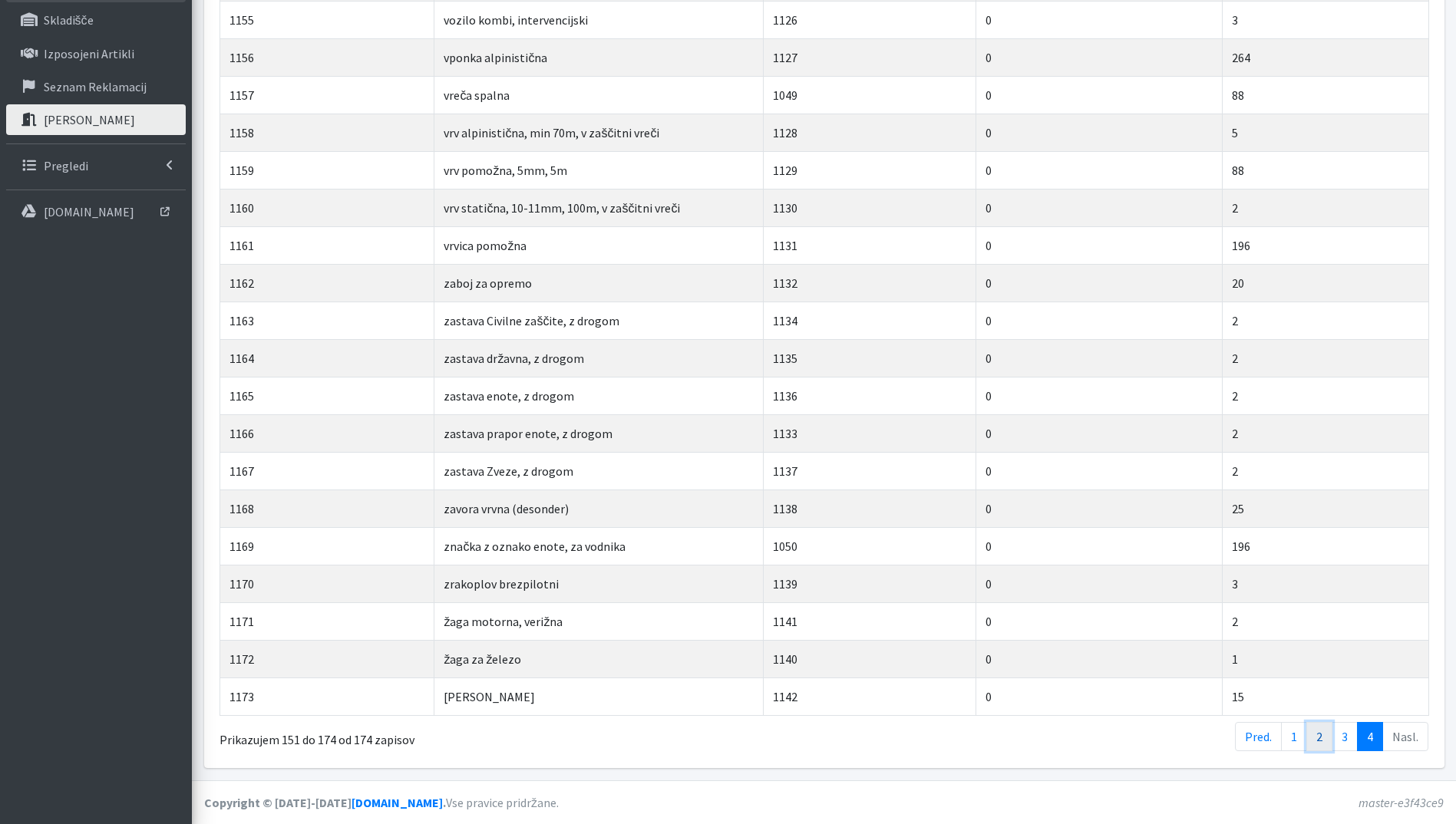
click at [1332, 739] on link "2" at bounding box center [1319, 737] width 26 height 29
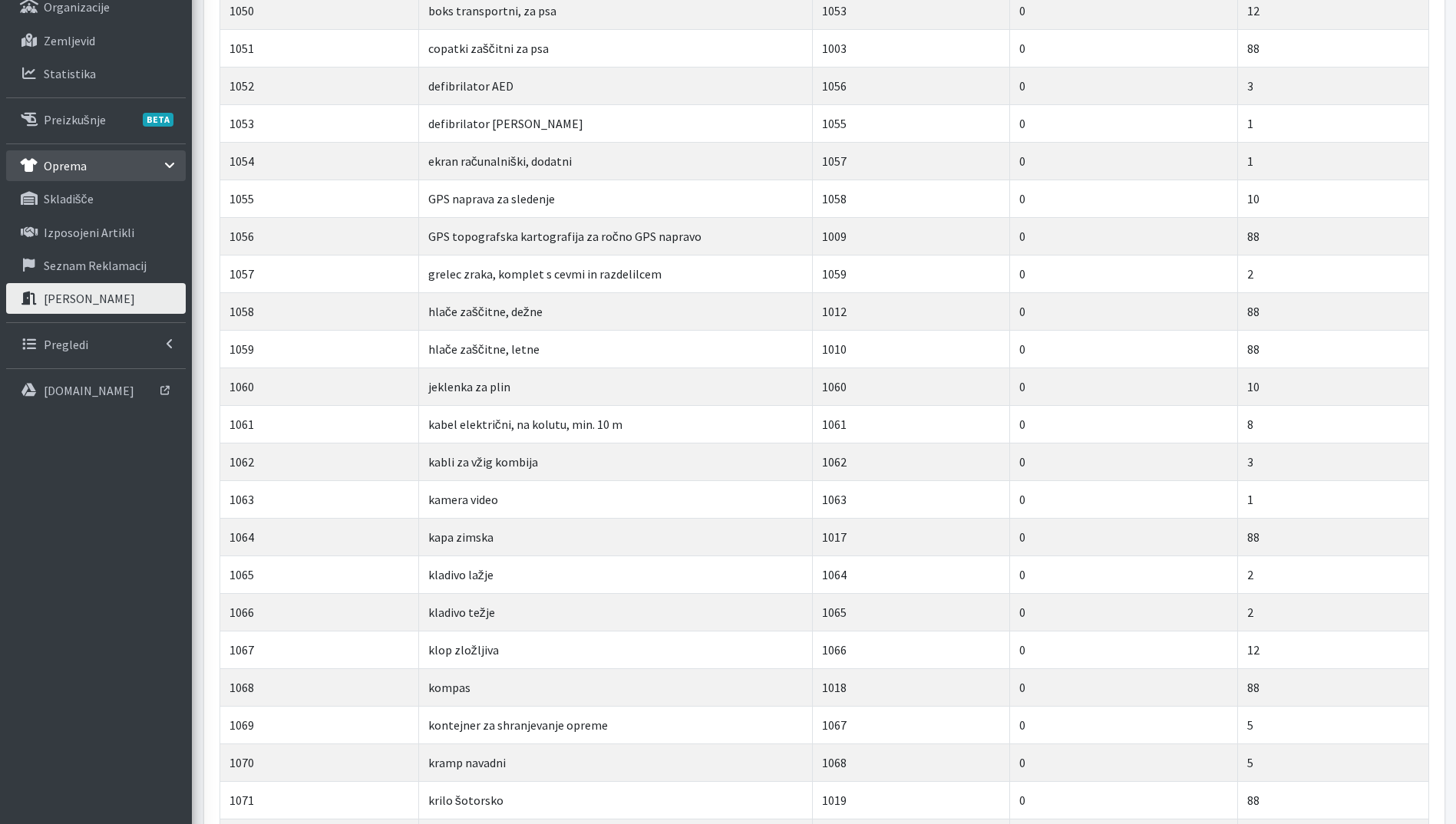
scroll to position [0, 0]
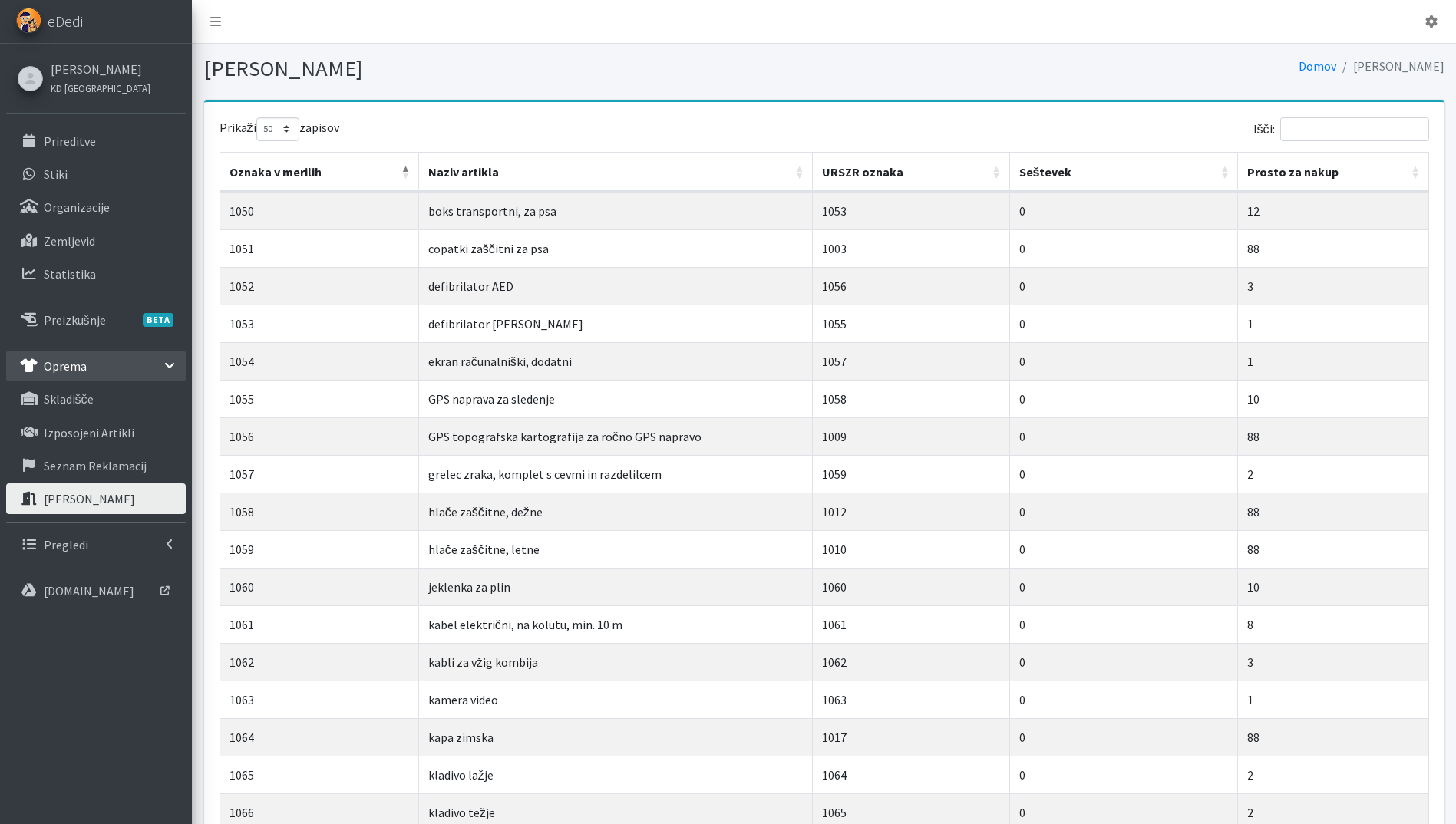
click at [725, 168] on th "Naziv artikla" at bounding box center [616, 172] width 393 height 39
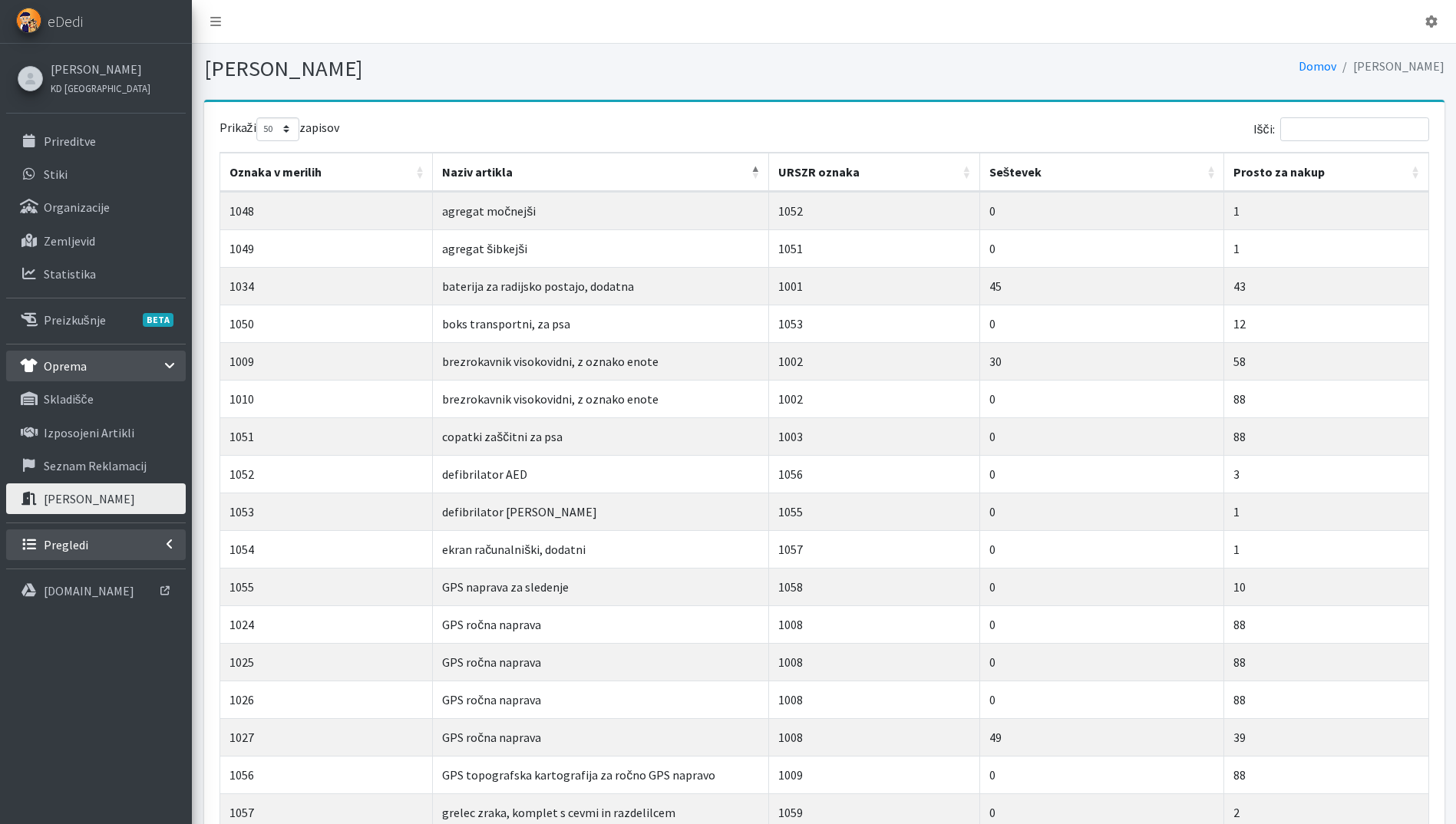
click at [83, 547] on p "Pregledi" at bounding box center [66, 544] width 45 height 15
click at [81, 588] on link "Vodniki" at bounding box center [96, 578] width 179 height 31
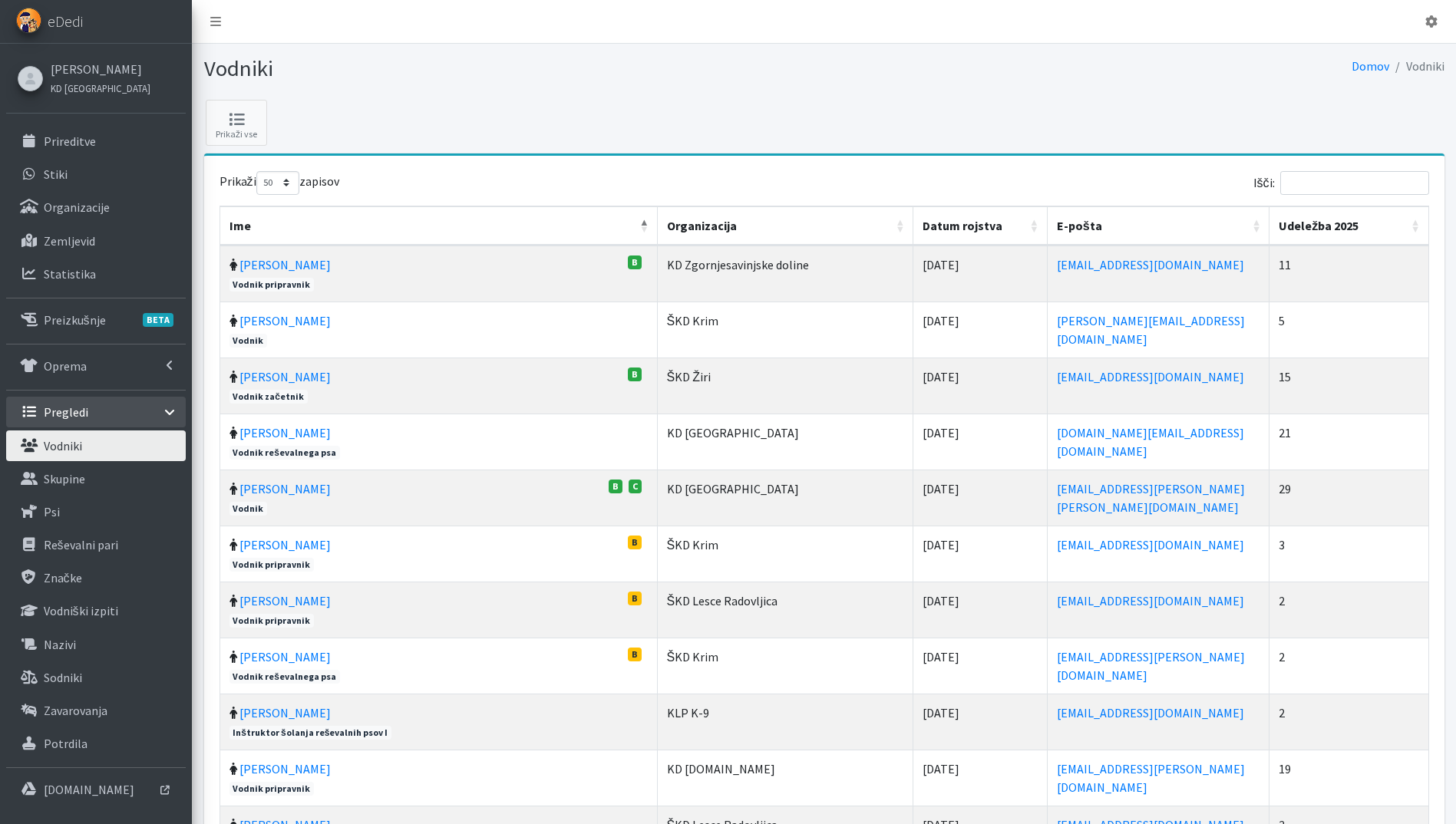
select select "50"
click at [1410, 225] on th "Udeležba 2025" at bounding box center [1349, 226] width 158 height 39
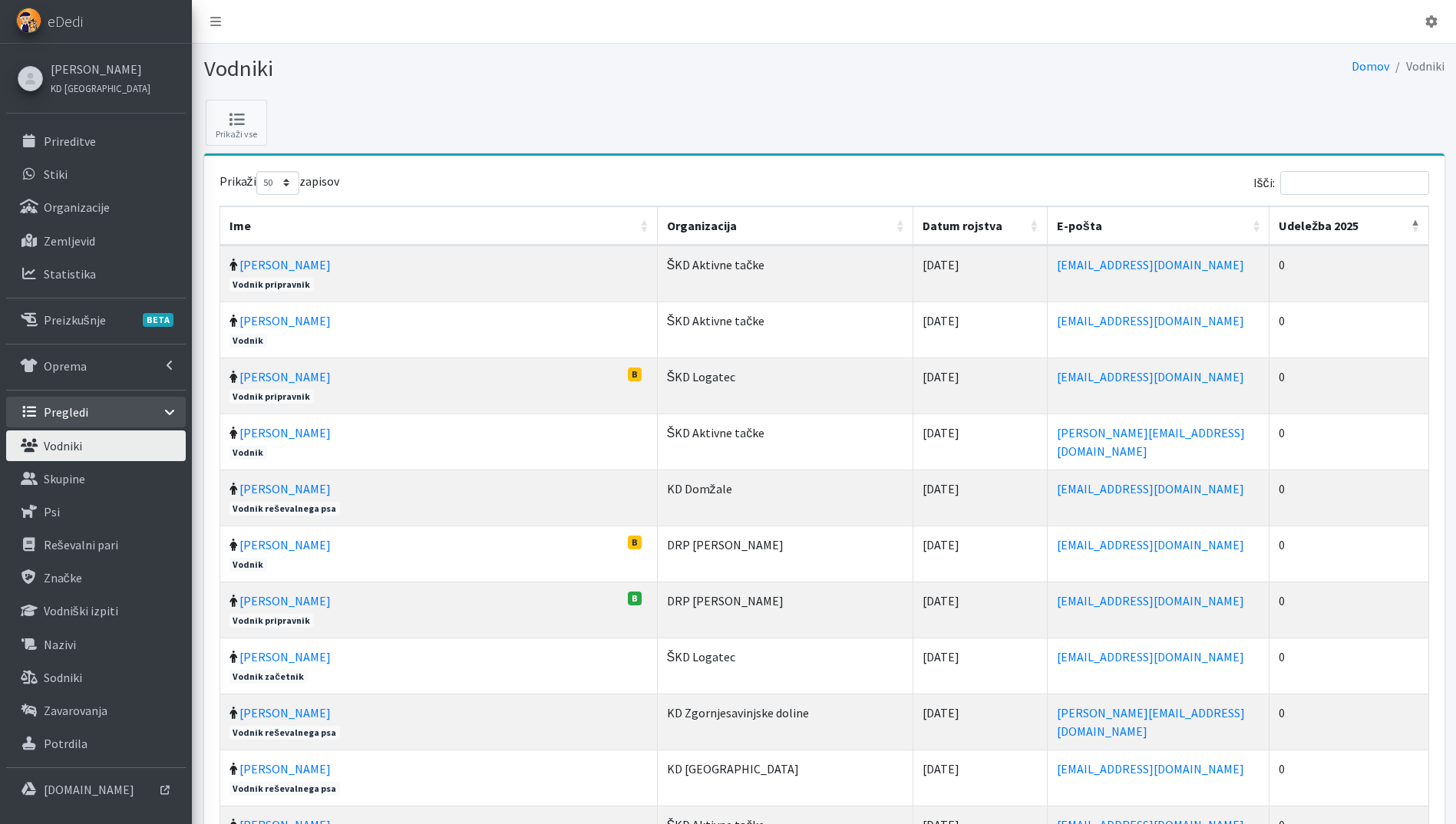
click at [1410, 225] on th "Udeležba 2025" at bounding box center [1349, 226] width 158 height 39
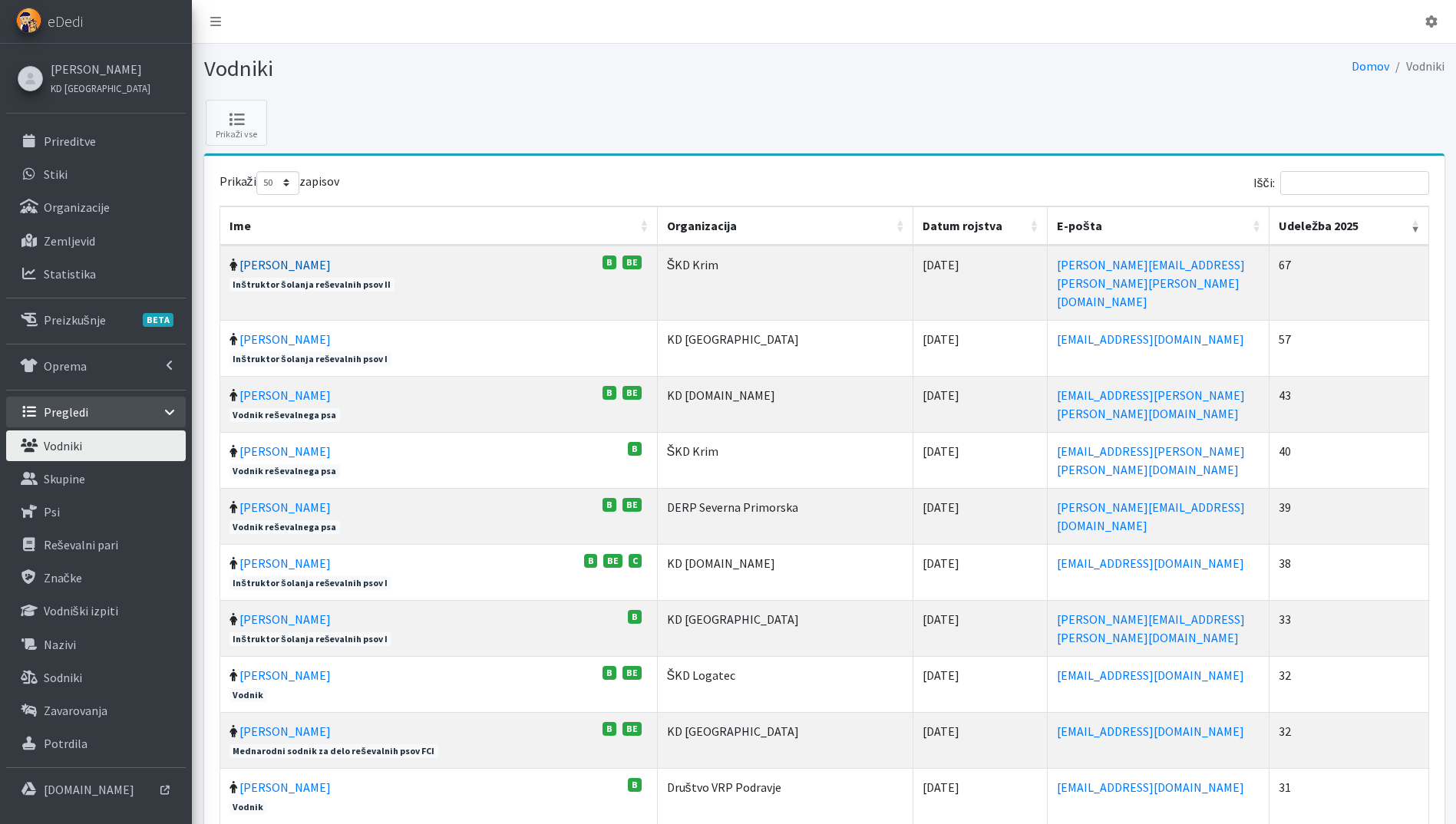
click at [288, 268] on link "Vera Mikolič" at bounding box center [285, 264] width 91 height 15
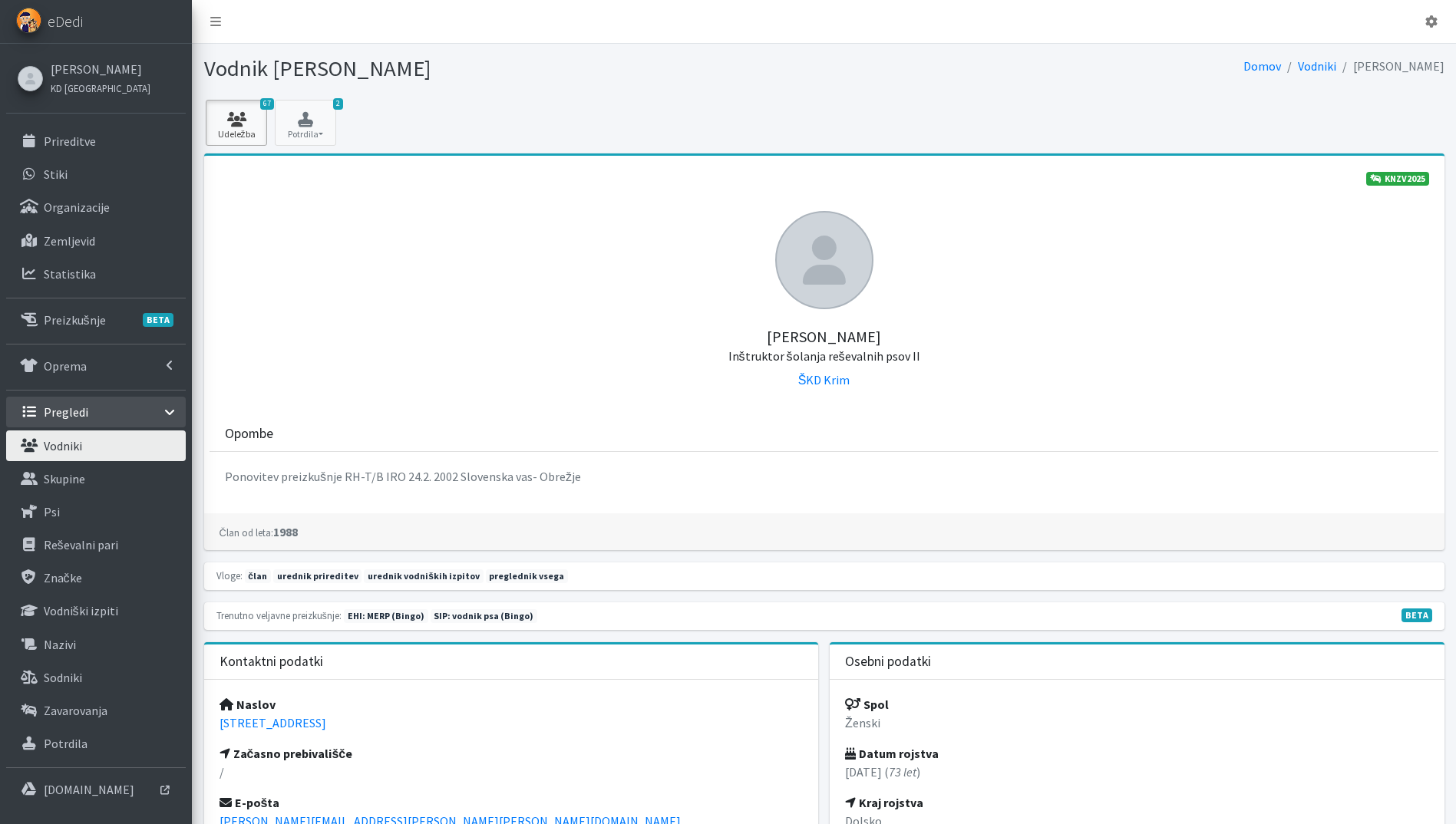
click at [230, 123] on icon at bounding box center [236, 119] width 52 height 15
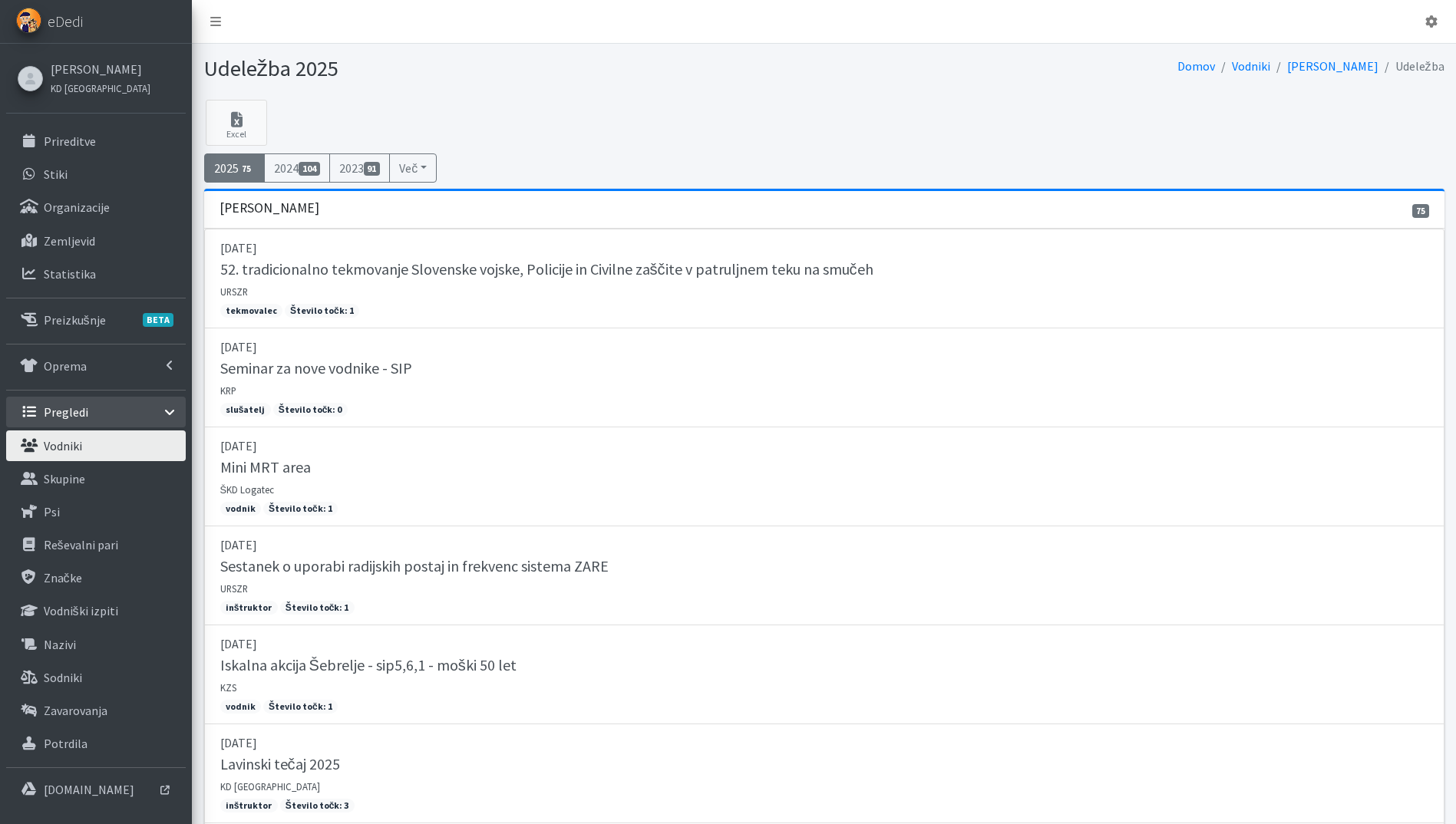
click at [46, 455] on link "Vodniki" at bounding box center [96, 446] width 179 height 31
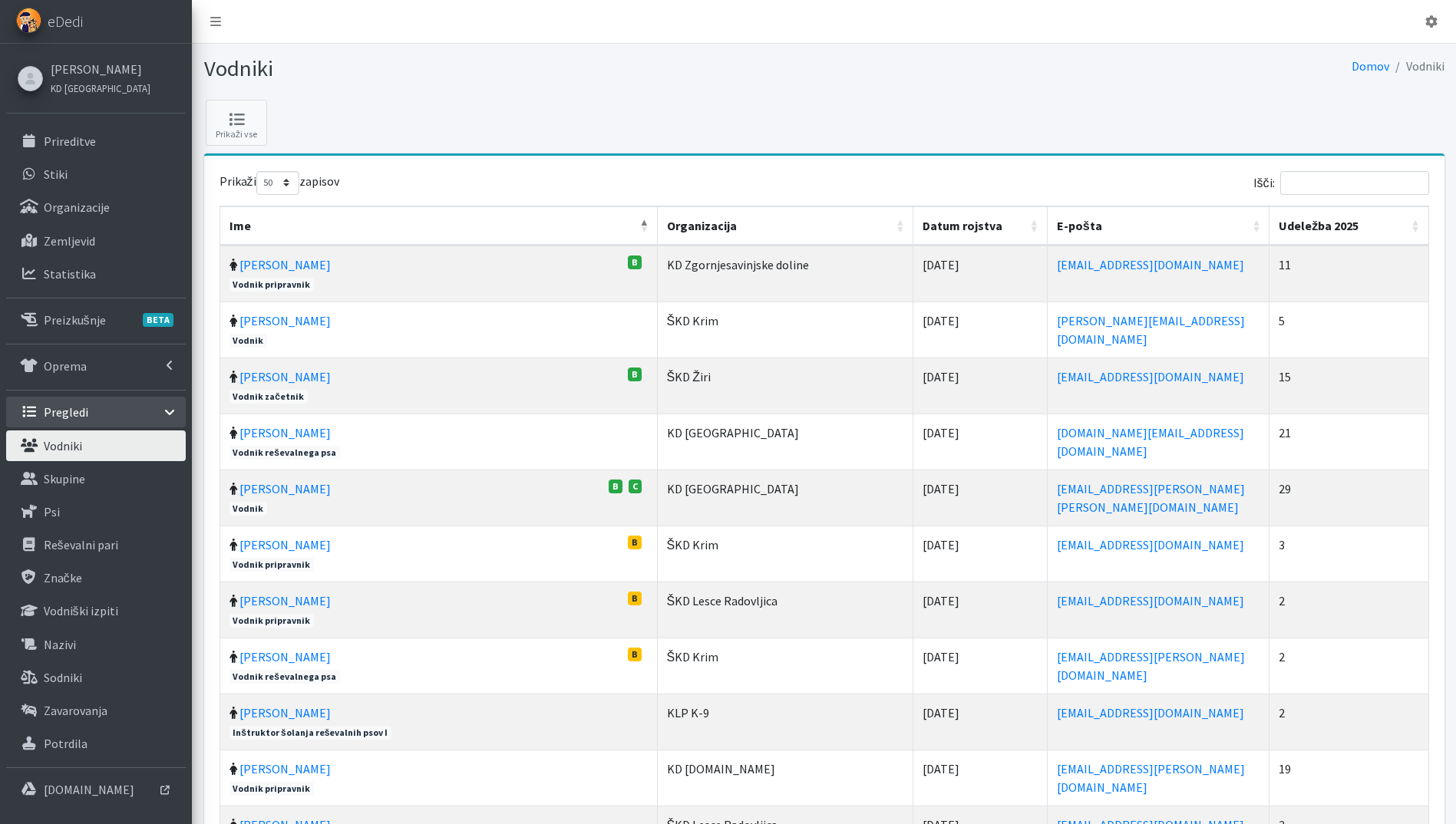
select select "50"
click at [1420, 223] on th "Udeležba 2025" at bounding box center [1349, 226] width 158 height 39
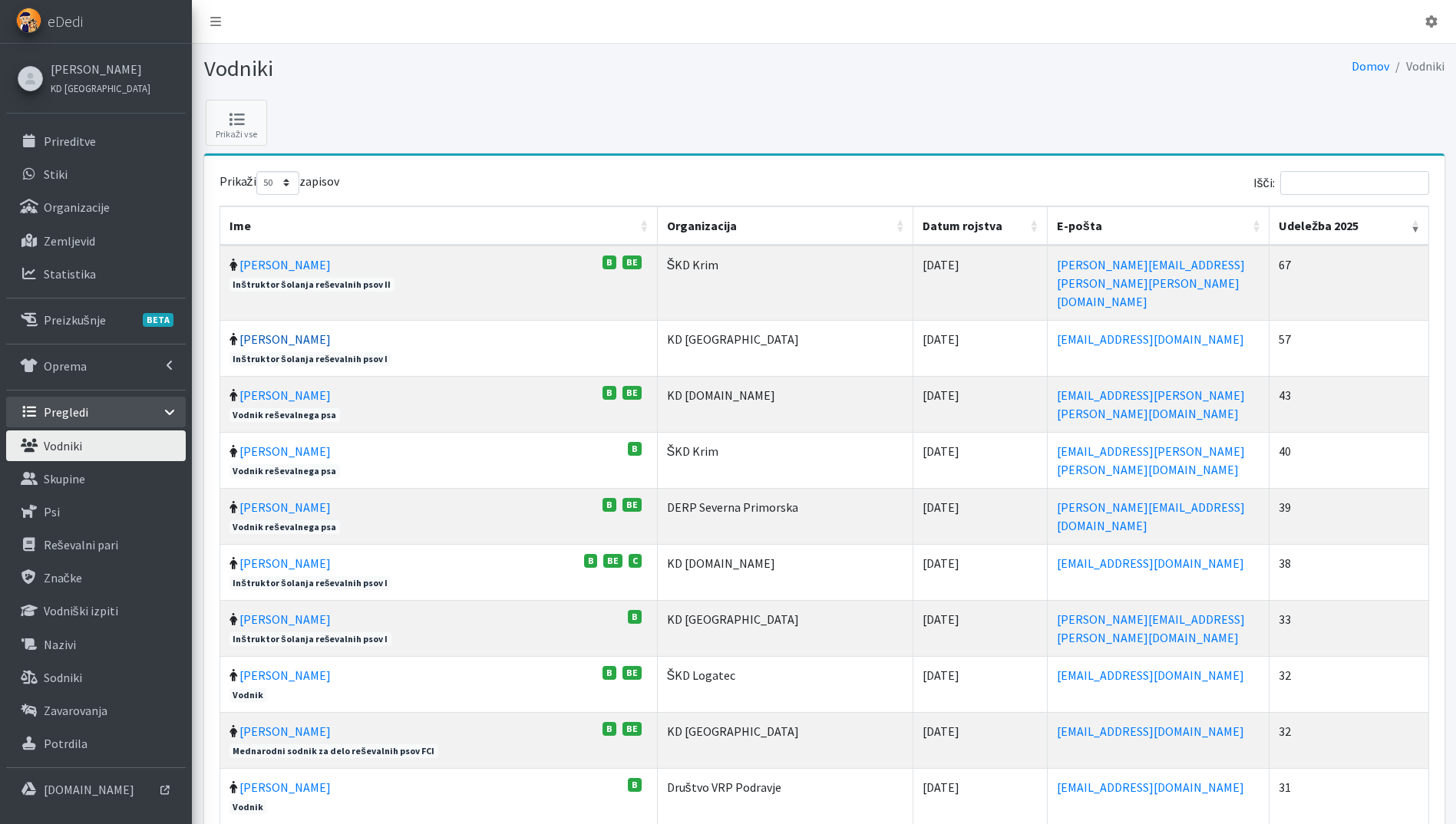
click at [270, 331] on link "[PERSON_NAME]" at bounding box center [285, 339] width 91 height 15
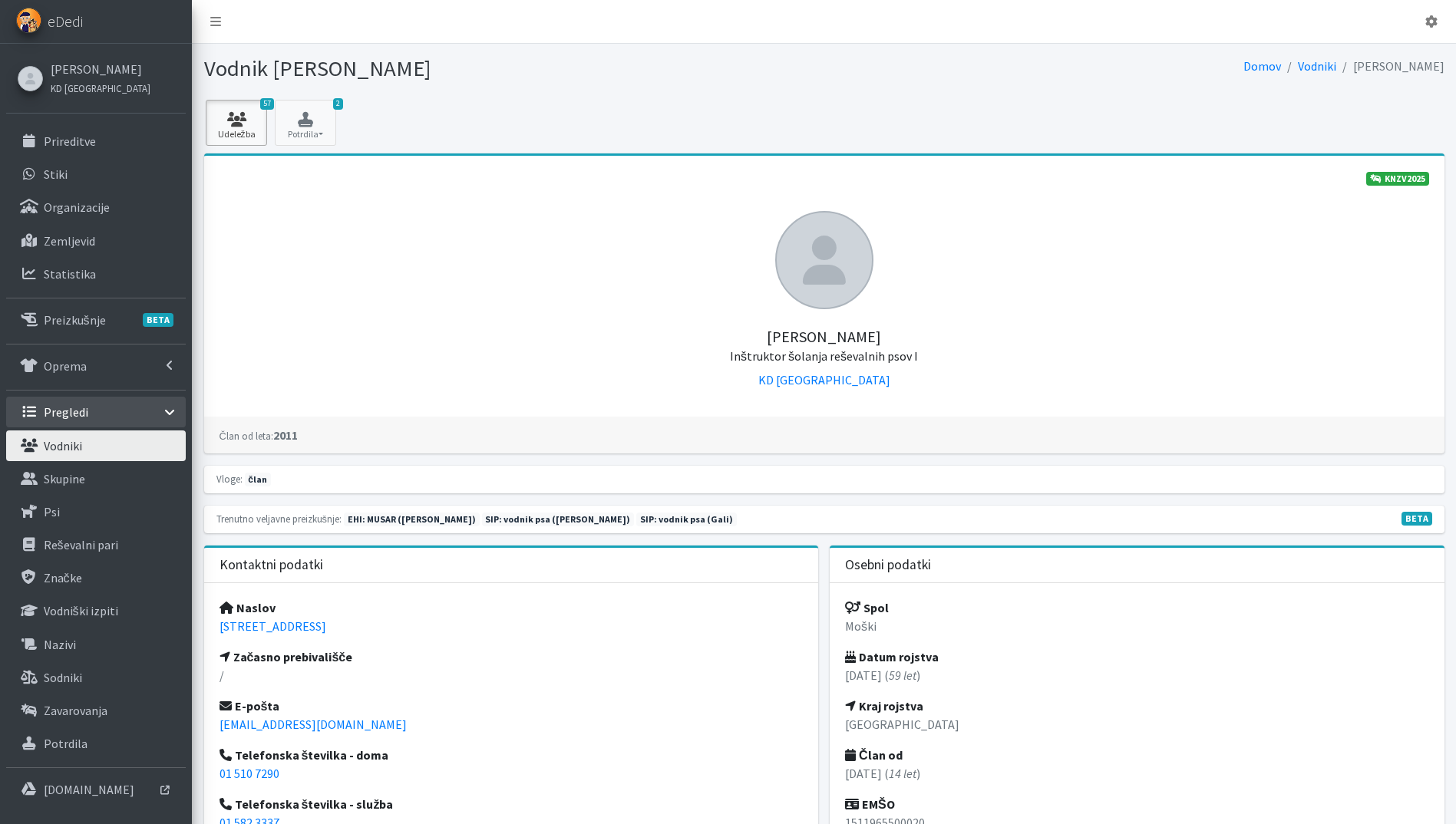
click at [250, 128] on link "57 Udeležba" at bounding box center [236, 123] width 61 height 46
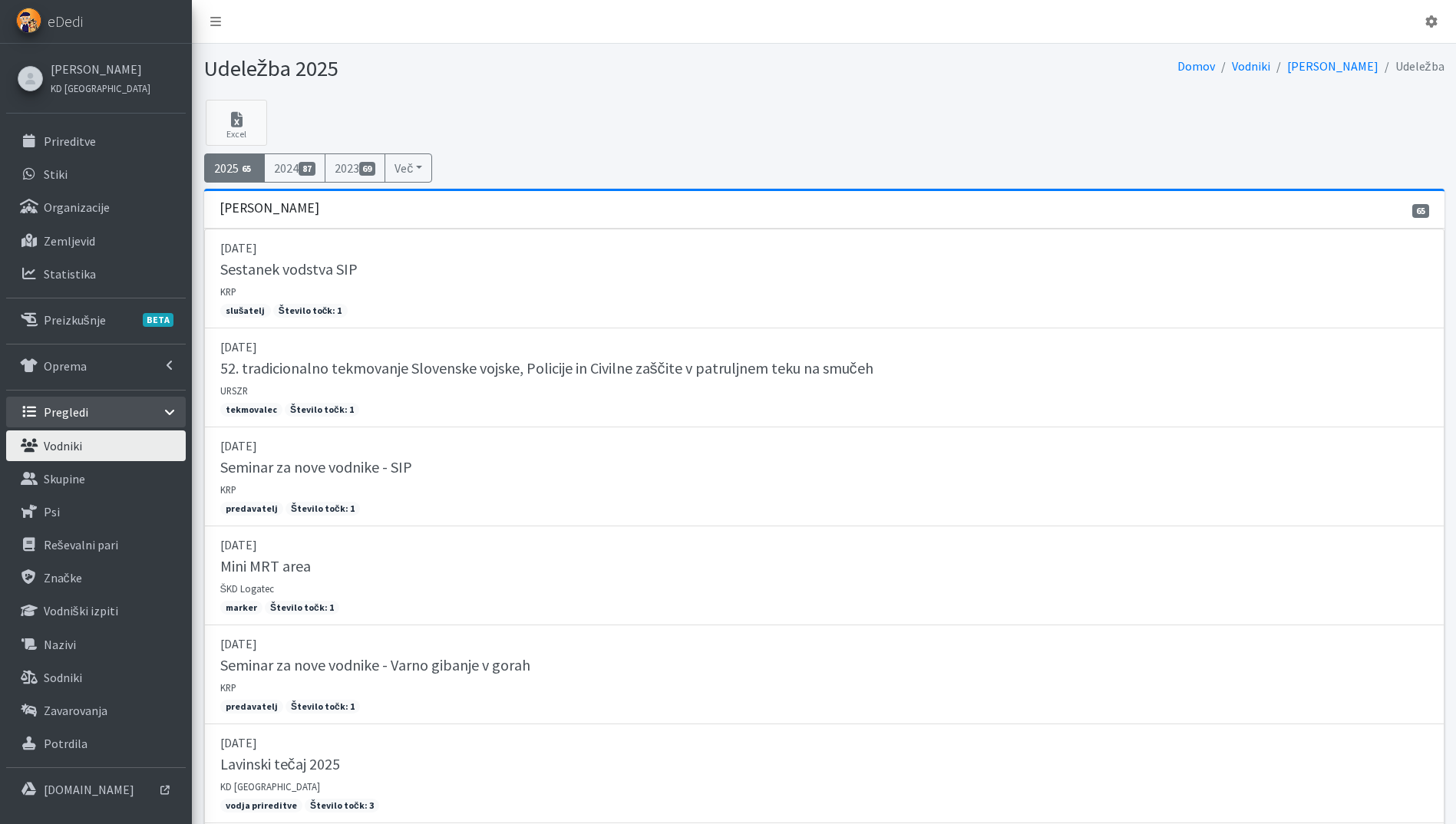
click at [98, 442] on link "Vodniki" at bounding box center [96, 446] width 179 height 31
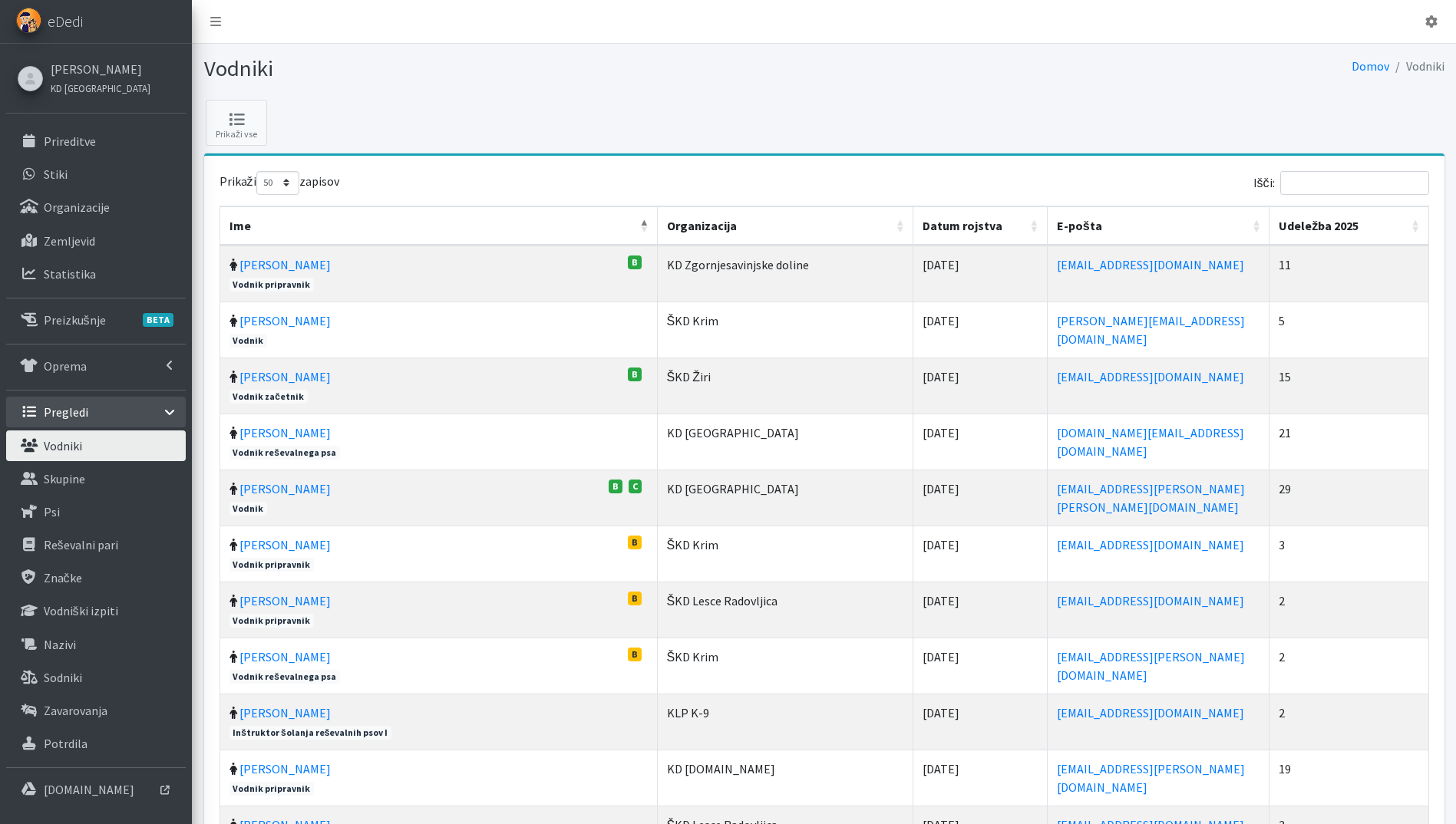
select select "50"
click at [86, 448] on link "Vodniki" at bounding box center [96, 446] width 179 height 31
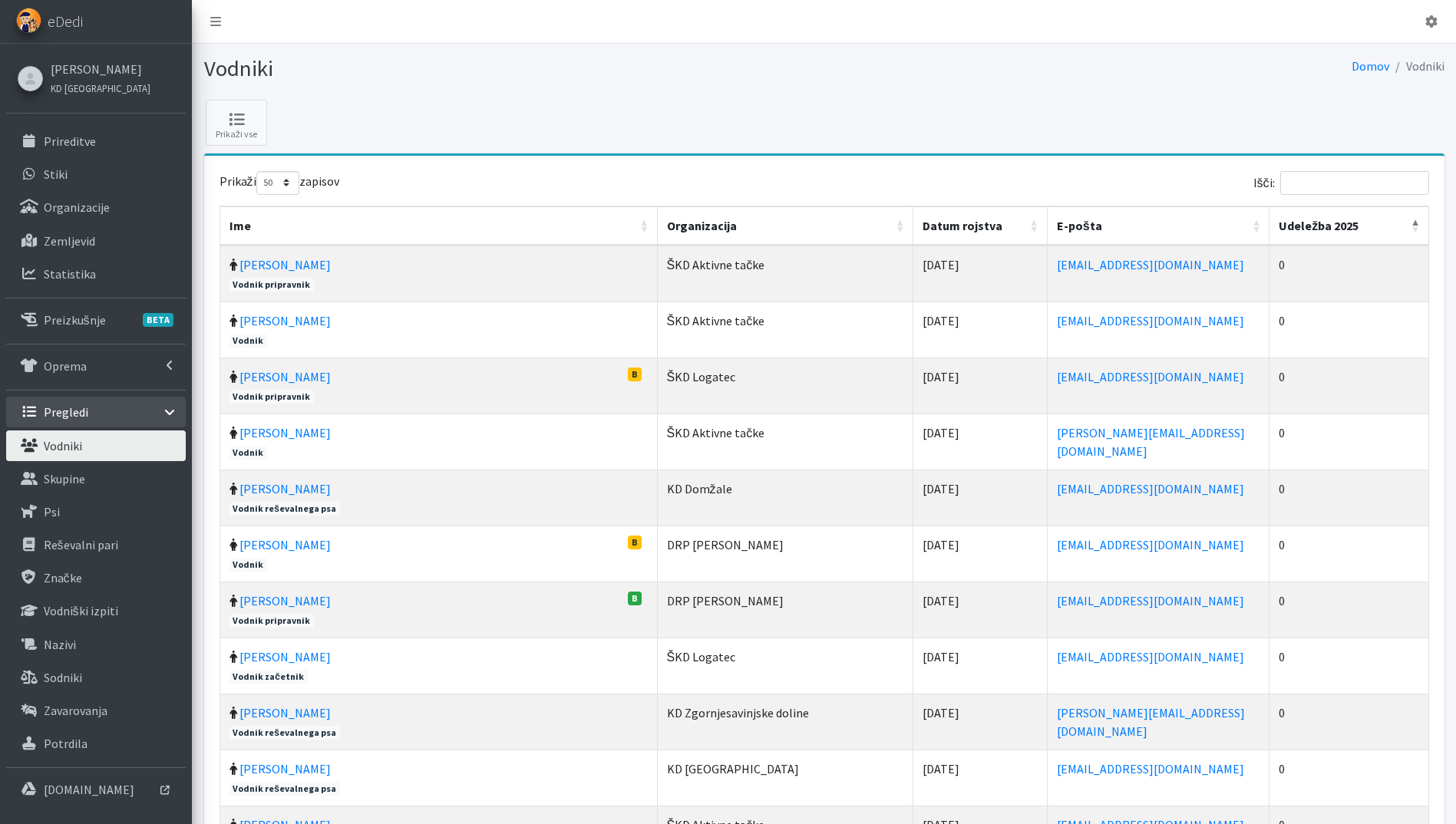
select select "50"
click at [1409, 226] on th "Udeležba 2025" at bounding box center [1349, 226] width 158 height 39
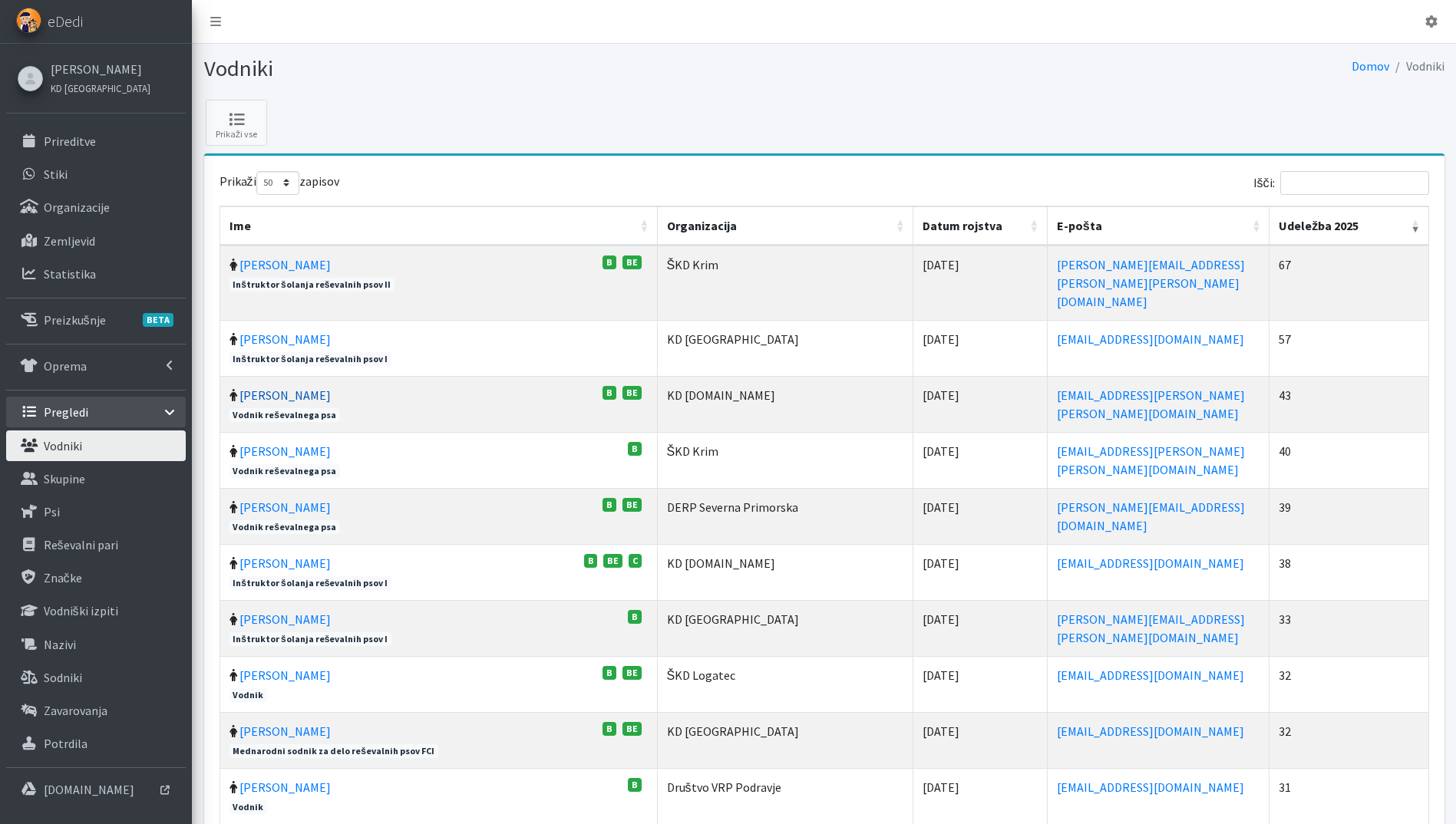
click at [275, 388] on link "[PERSON_NAME]" at bounding box center [285, 395] width 91 height 15
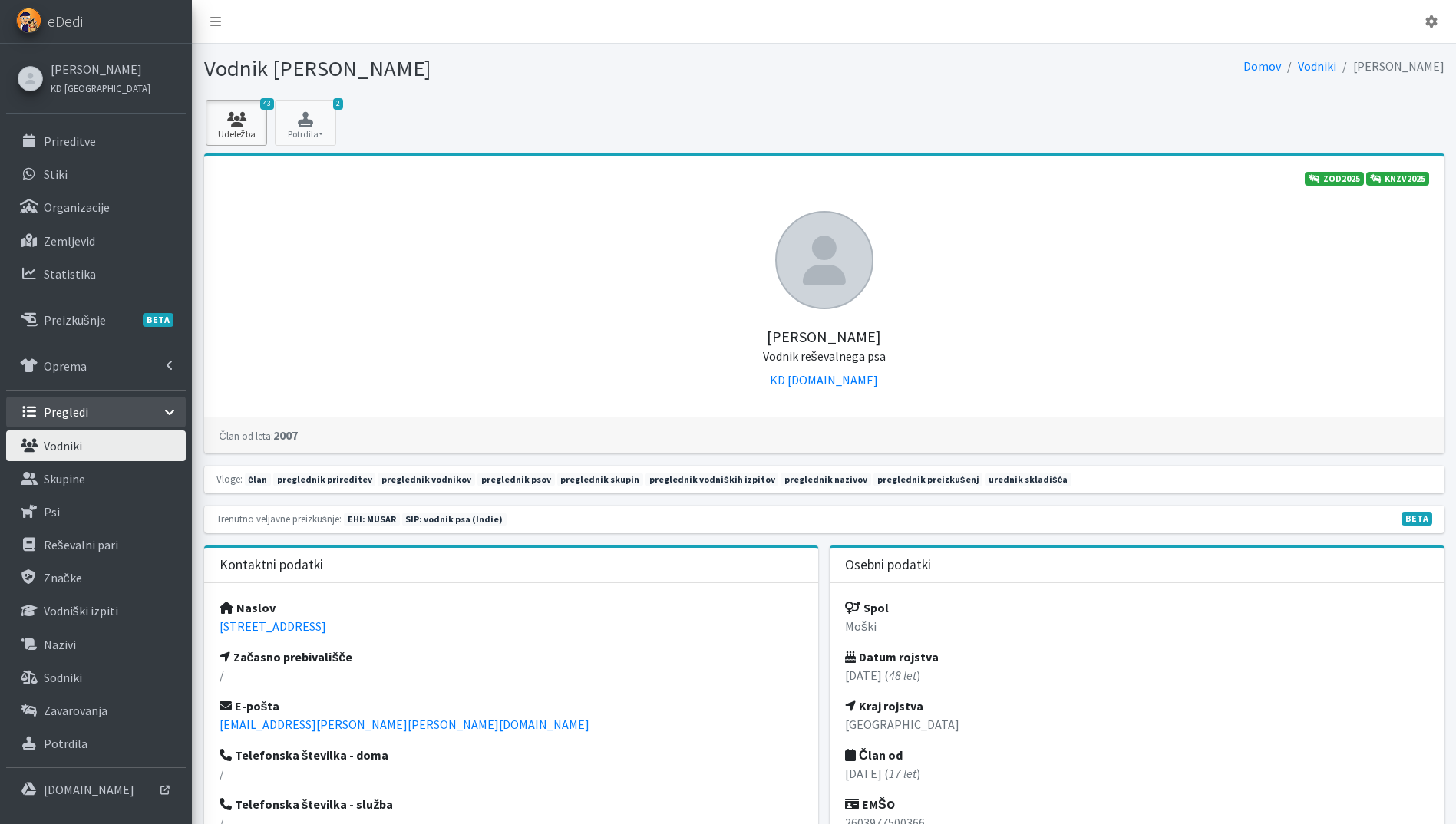
click at [230, 141] on link "43 Udeležba" at bounding box center [236, 123] width 61 height 46
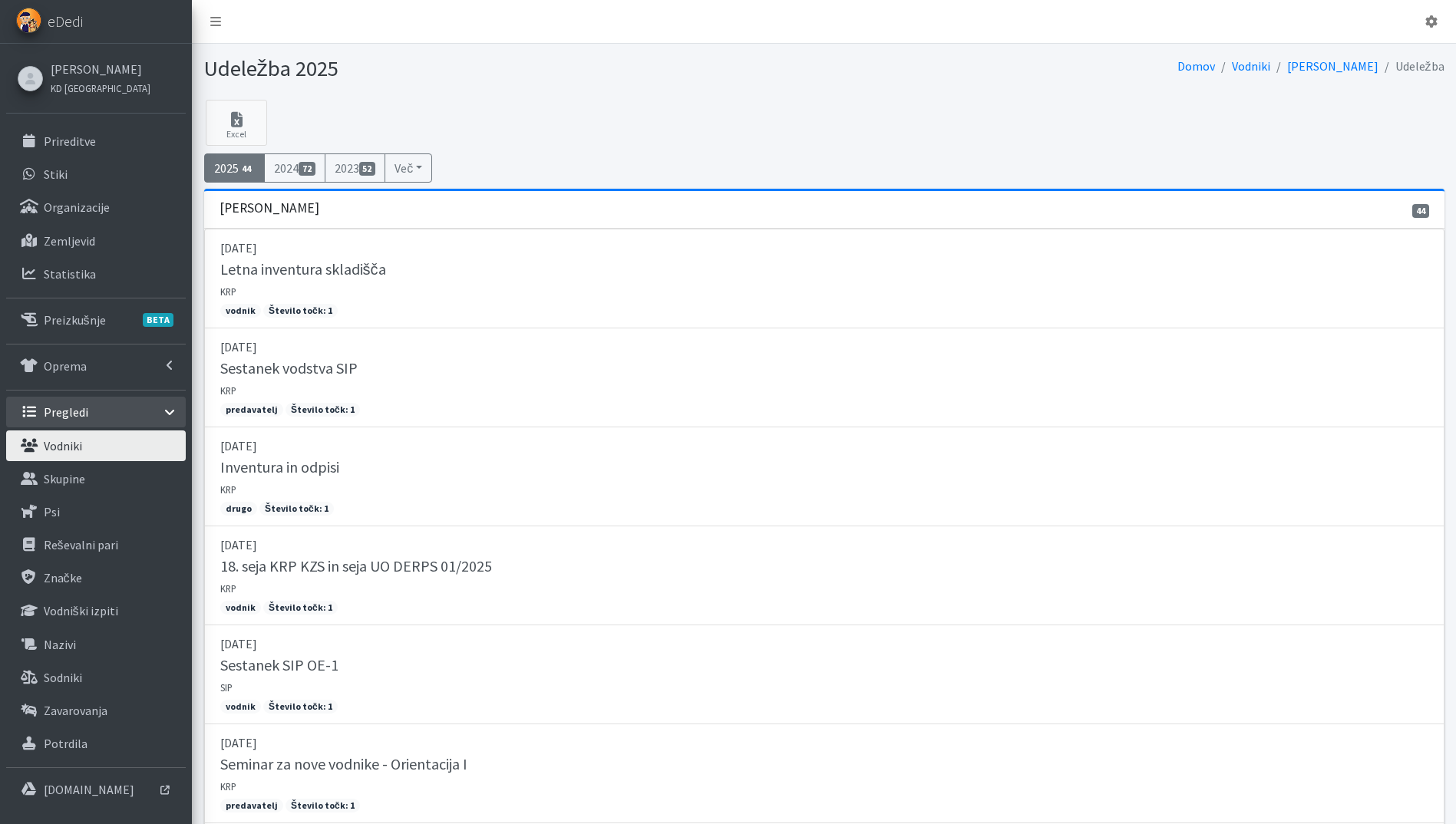
click at [90, 453] on link "Vodniki" at bounding box center [96, 446] width 179 height 31
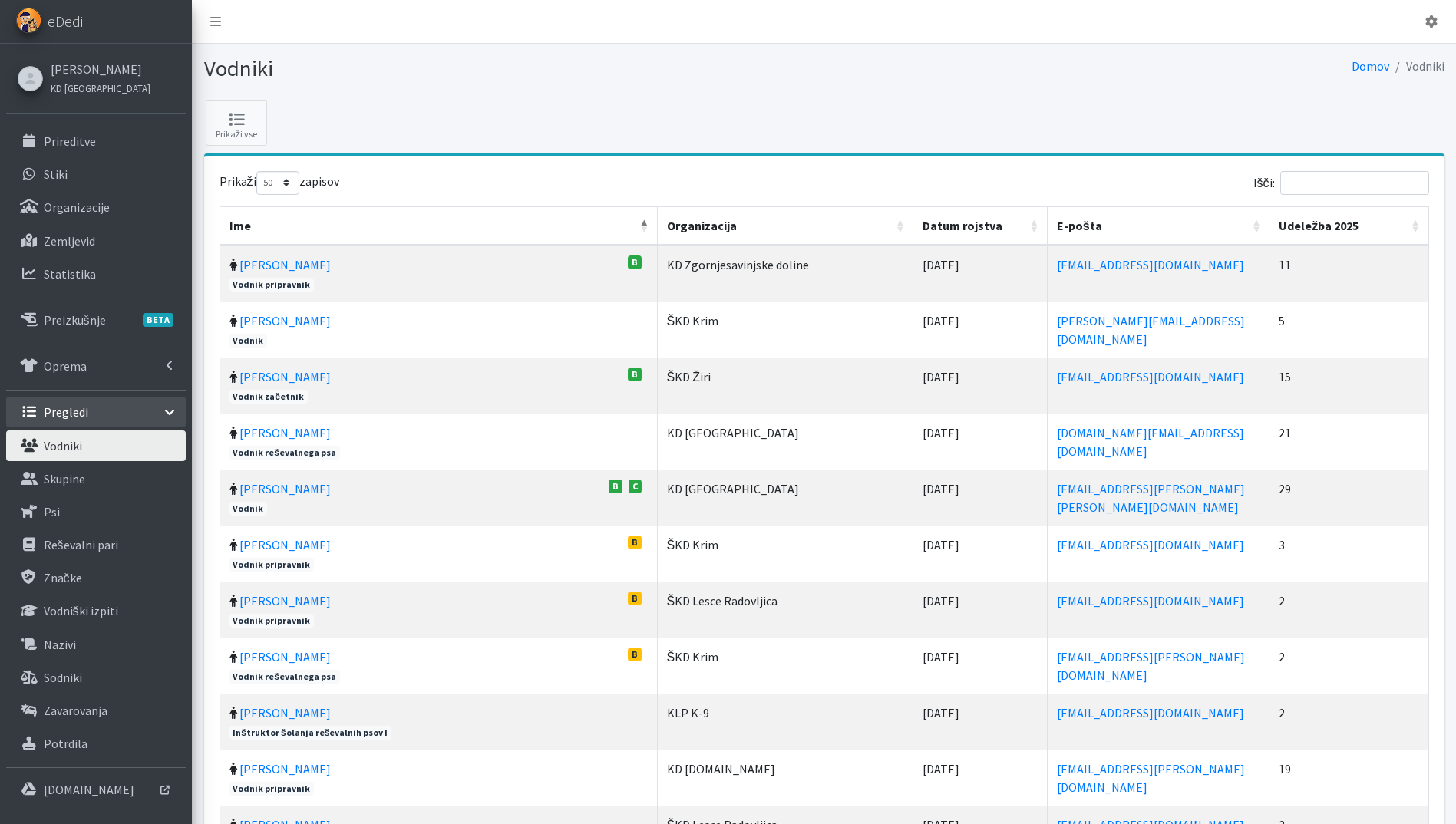
select select "50"
click at [1413, 227] on th "Udeležba 2025" at bounding box center [1349, 226] width 158 height 39
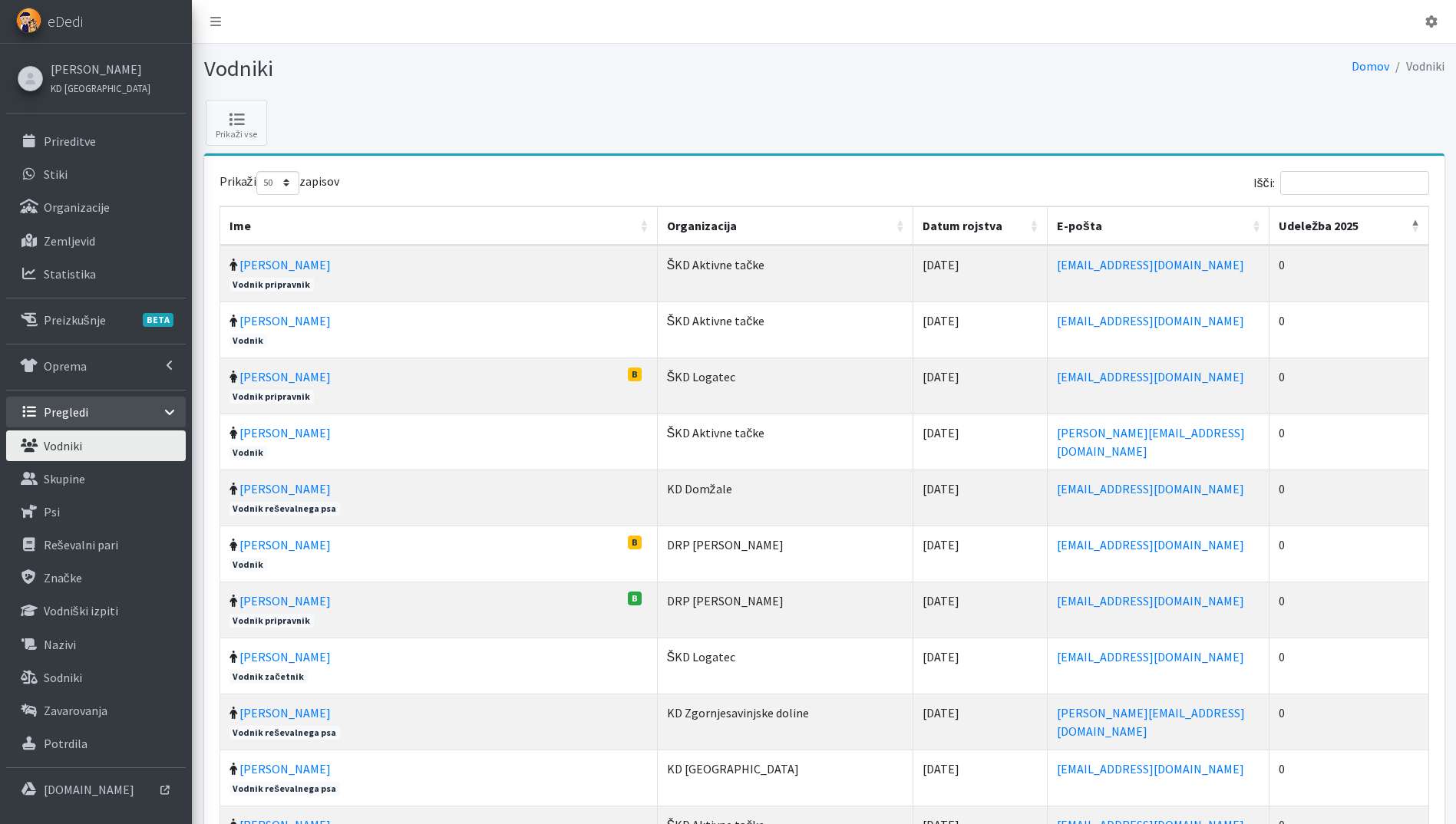
click at [1413, 227] on th "Udeležba 2025" at bounding box center [1349, 226] width 158 height 39
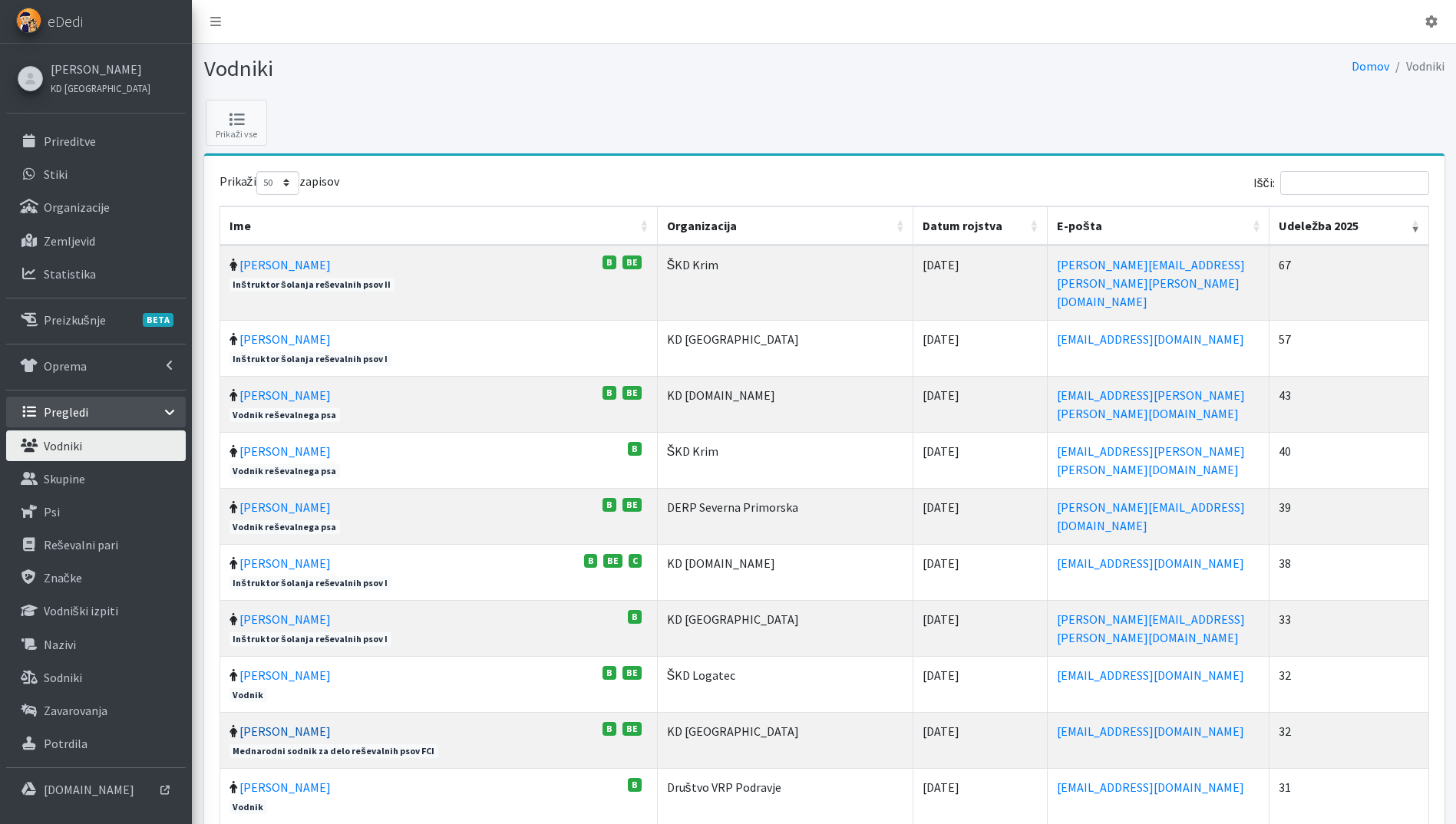
click at [271, 724] on link "[PERSON_NAME]" at bounding box center [285, 731] width 91 height 15
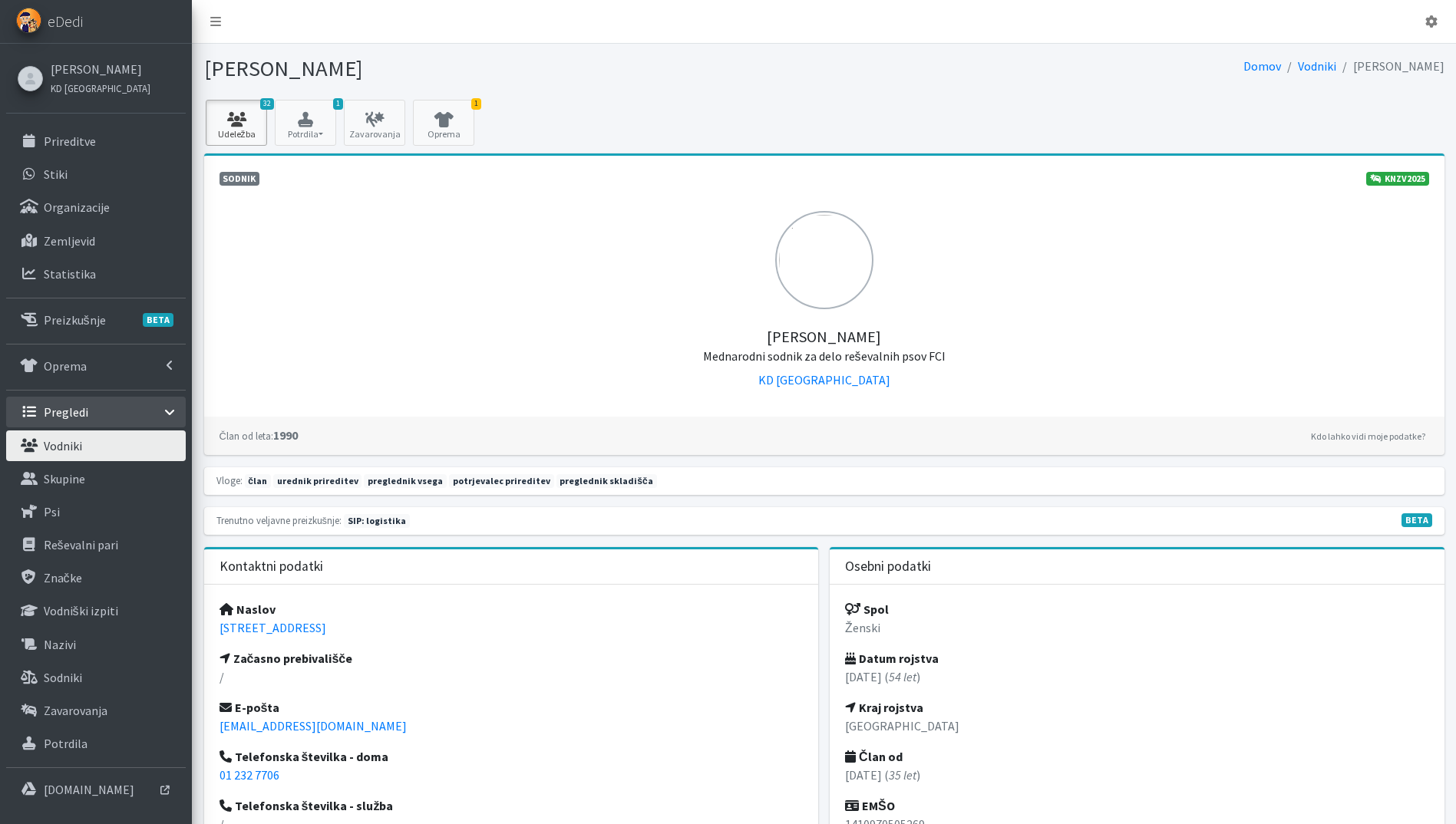
click at [229, 127] on link "32 Udeležba" at bounding box center [236, 123] width 61 height 46
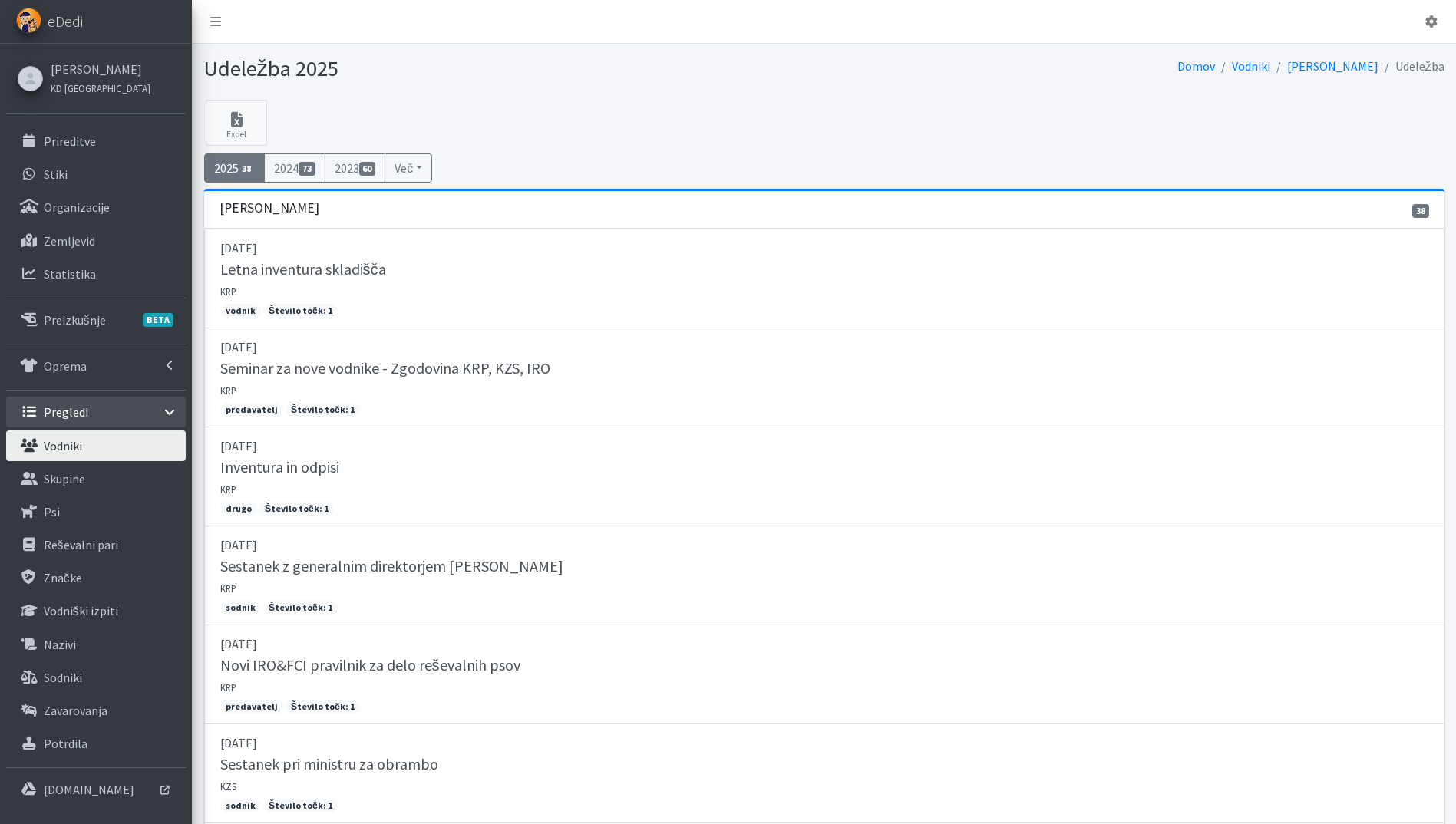
click at [110, 440] on link "Vodniki" at bounding box center [96, 446] width 179 height 31
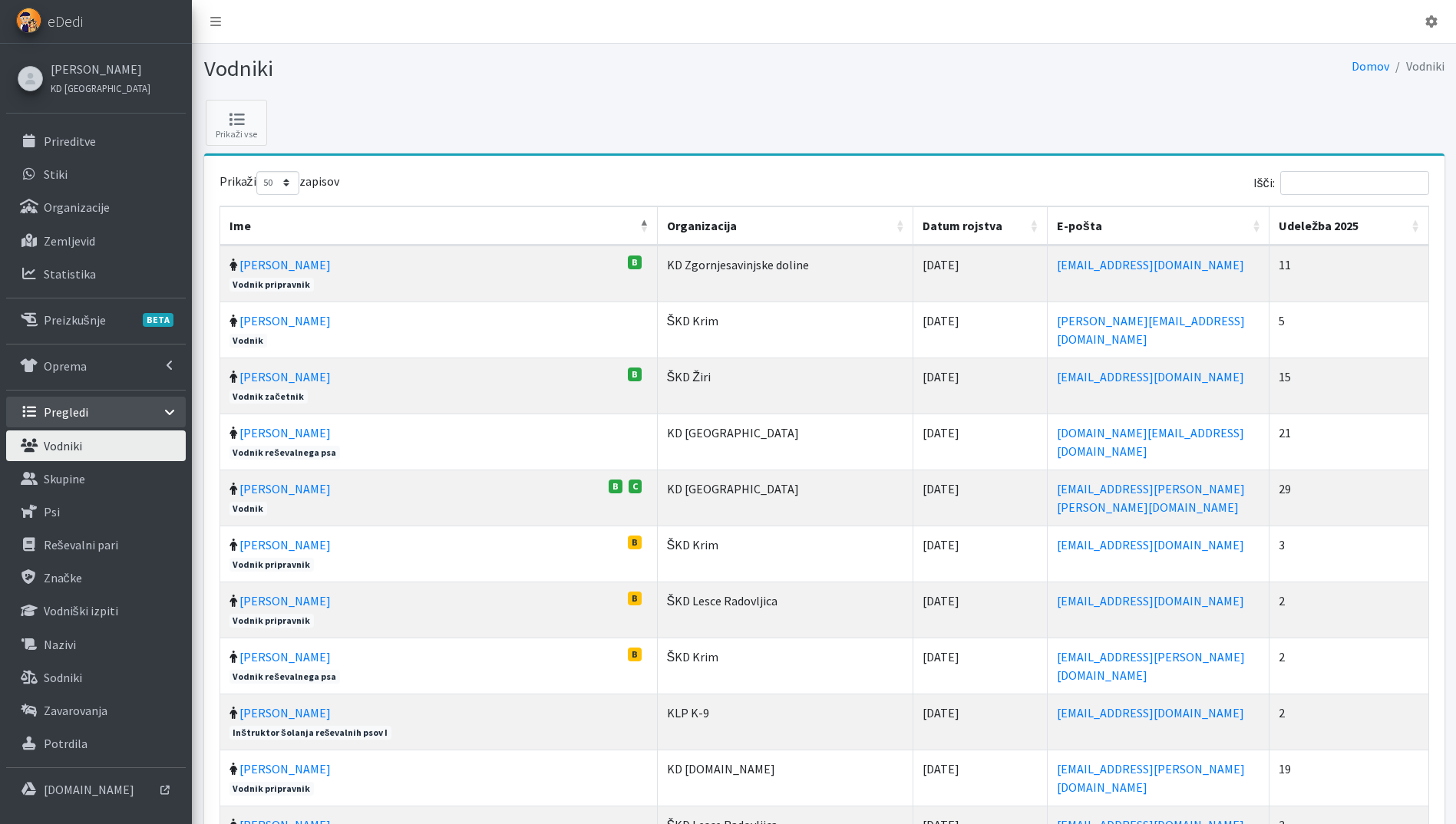
select select "50"
click at [1418, 228] on th "Udeležba 2025" at bounding box center [1349, 226] width 158 height 39
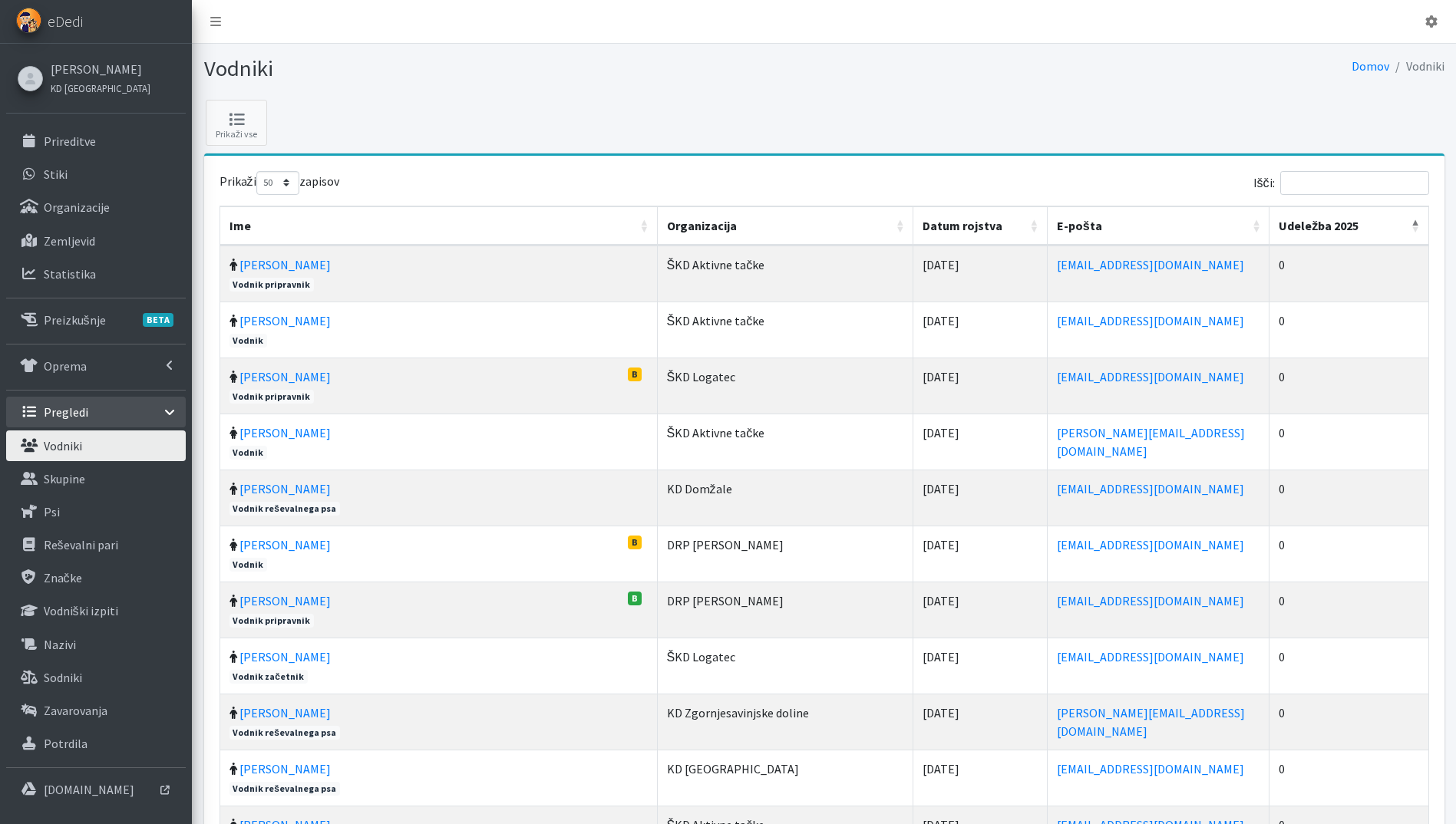
click at [1416, 227] on th "Udeležba 2025" at bounding box center [1349, 226] width 158 height 39
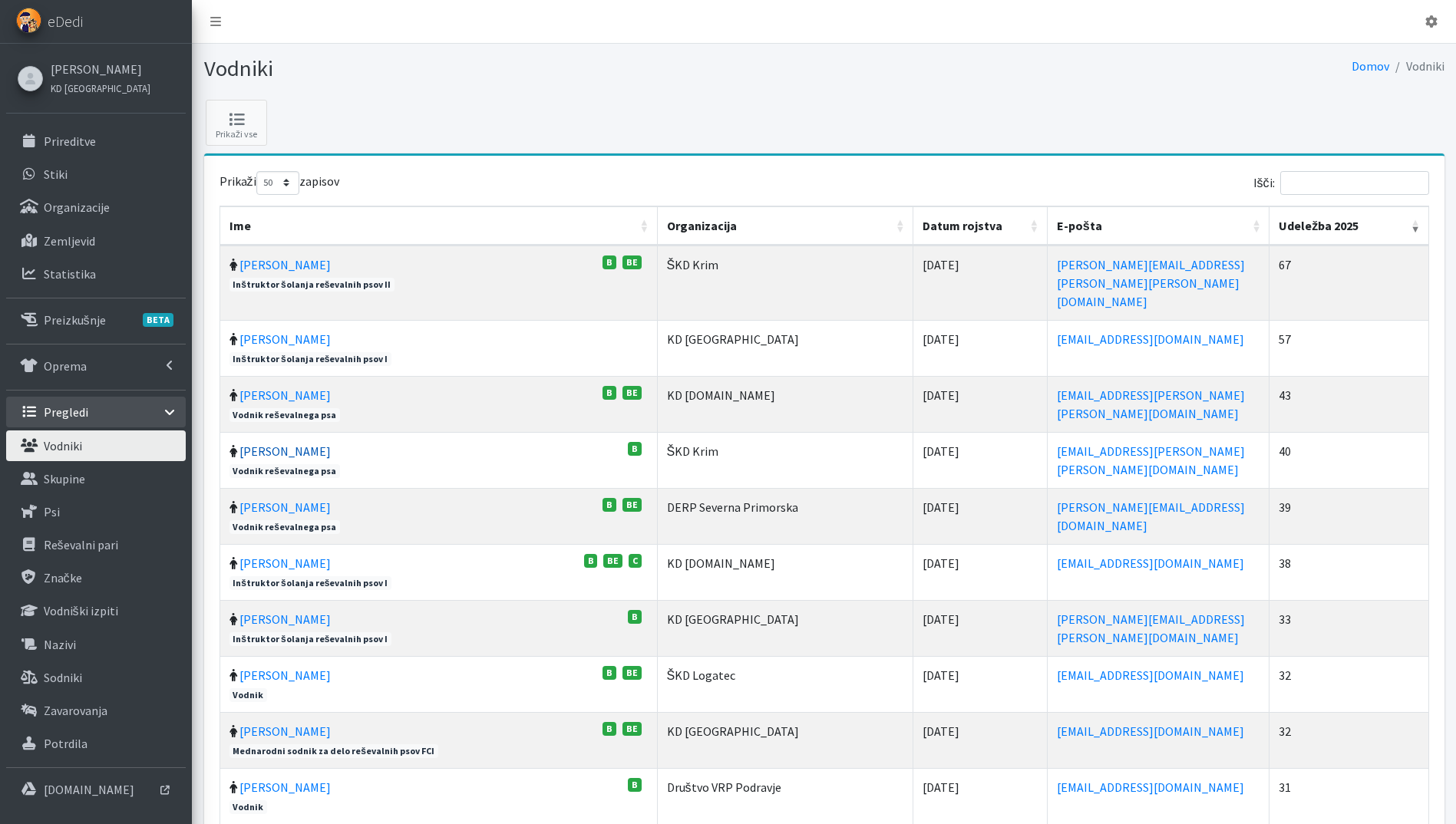
click at [300, 443] on link "Mojca Vrbančič" at bounding box center [285, 451] width 91 height 15
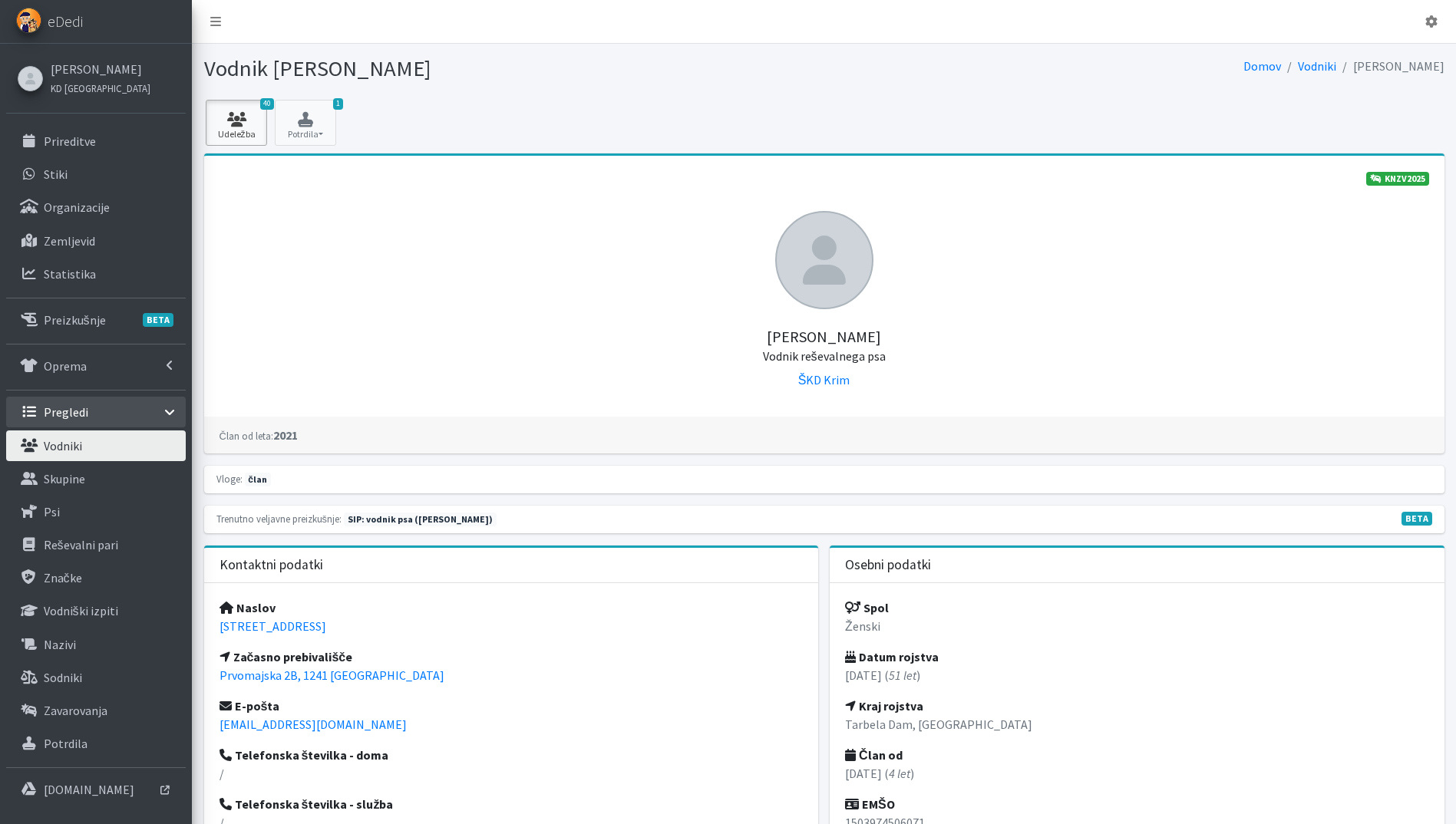
click at [222, 138] on link "40 Udeležba" at bounding box center [236, 123] width 61 height 46
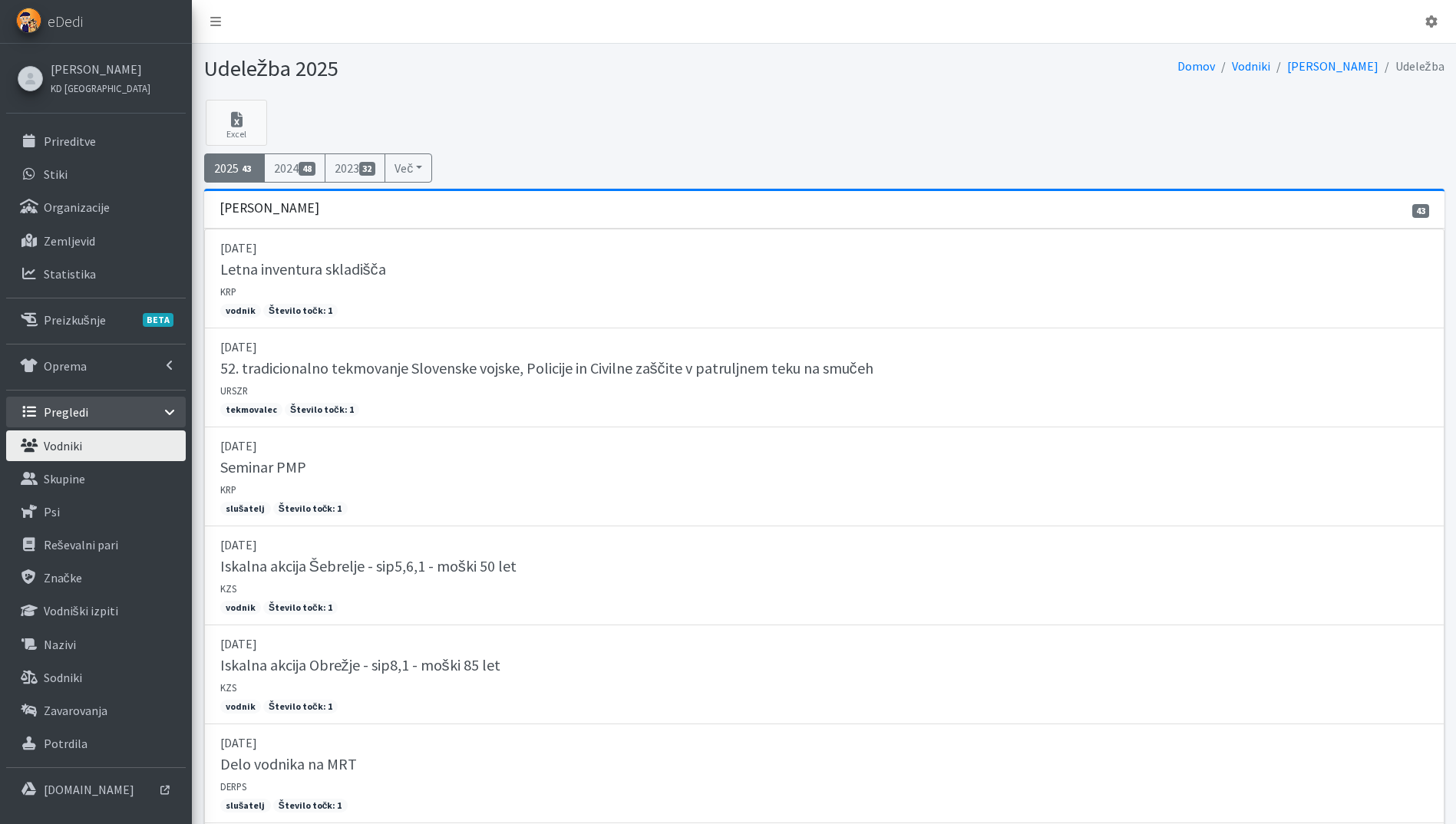
click at [96, 124] on div "[PERSON_NAME] [GEOGRAPHIC_DATA] Prireditve Stiki Organizacije BETA" at bounding box center [96, 426] width 192 height 765
click at [81, 137] on p "Prireditve" at bounding box center [69, 141] width 52 height 15
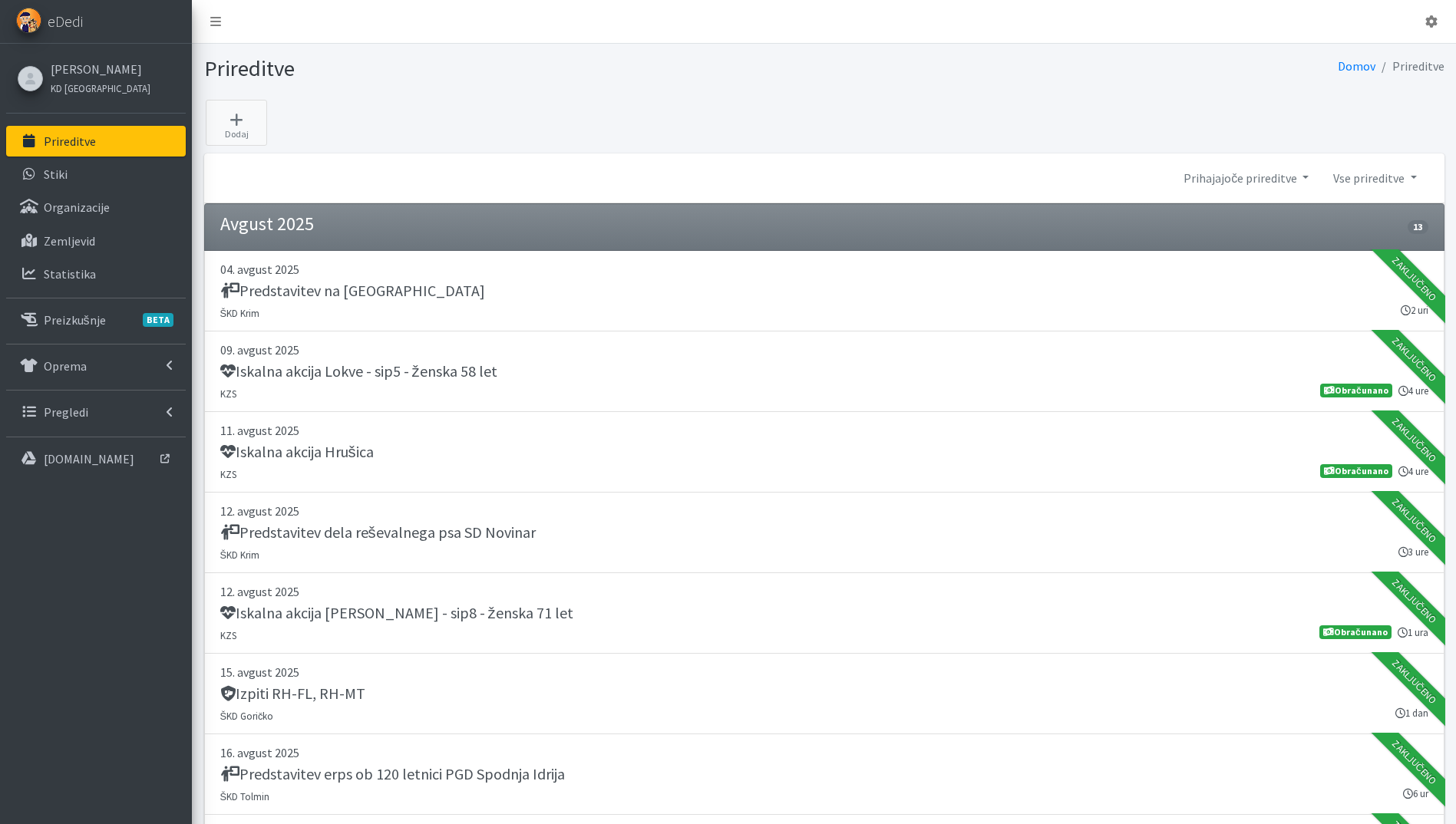
click at [96, 130] on link "Prireditve" at bounding box center [96, 141] width 179 height 31
